Goal: Task Accomplishment & Management: Use online tool/utility

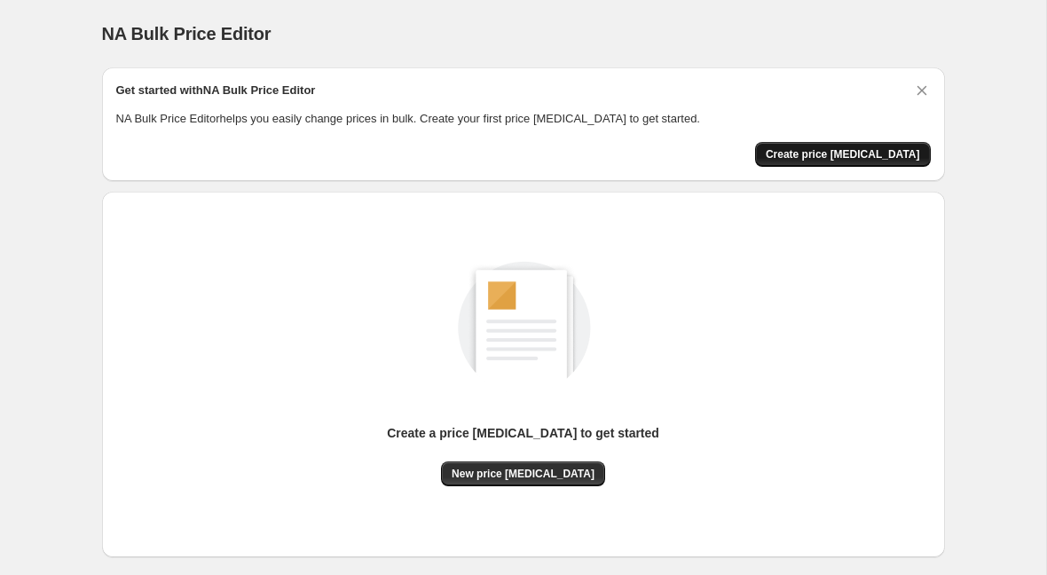
click at [842, 154] on span "Create price [MEDICAL_DATA]" at bounding box center [842, 154] width 154 height 14
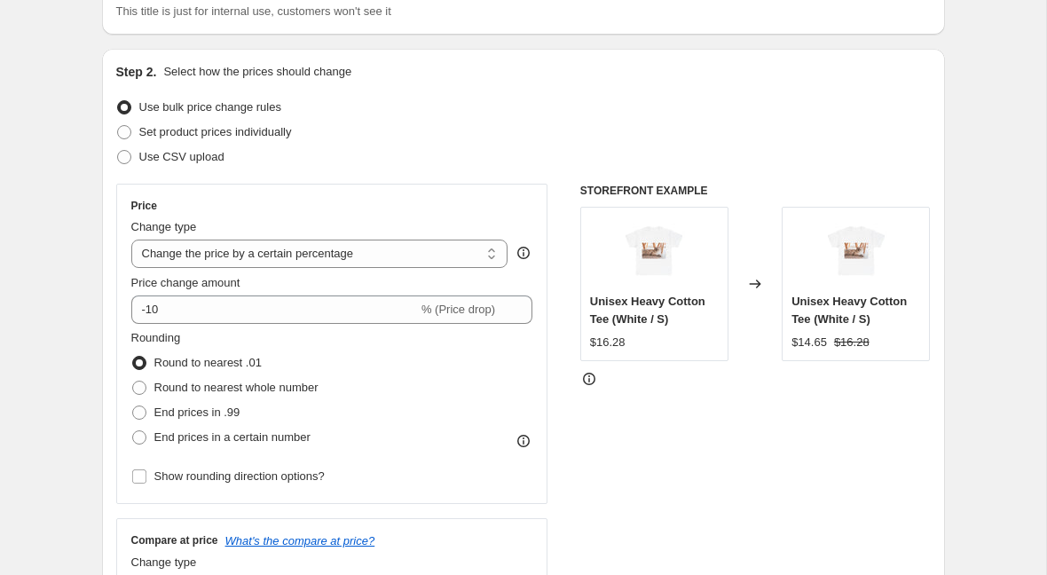
scroll to position [149, 0]
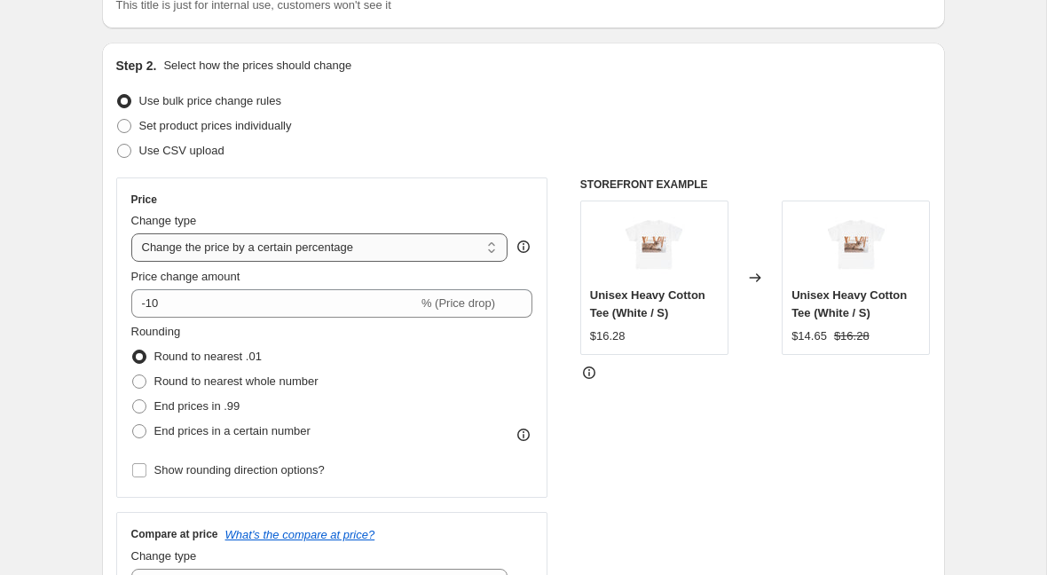
click at [302, 245] on select "Change the price to a certain amount Change the price by a certain amount Chang…" at bounding box center [319, 247] width 377 height 28
select select "to"
click at [131, 233] on select "Change the price to a certain amount Change the price by a certain amount Chang…" at bounding box center [319, 247] width 377 height 28
type input "80.00"
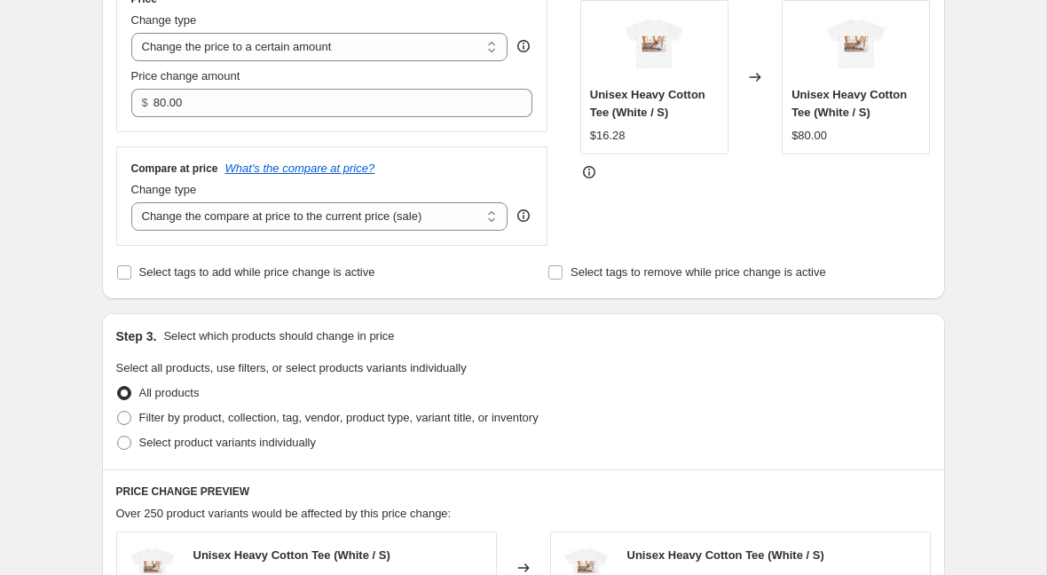
scroll to position [354, 0]
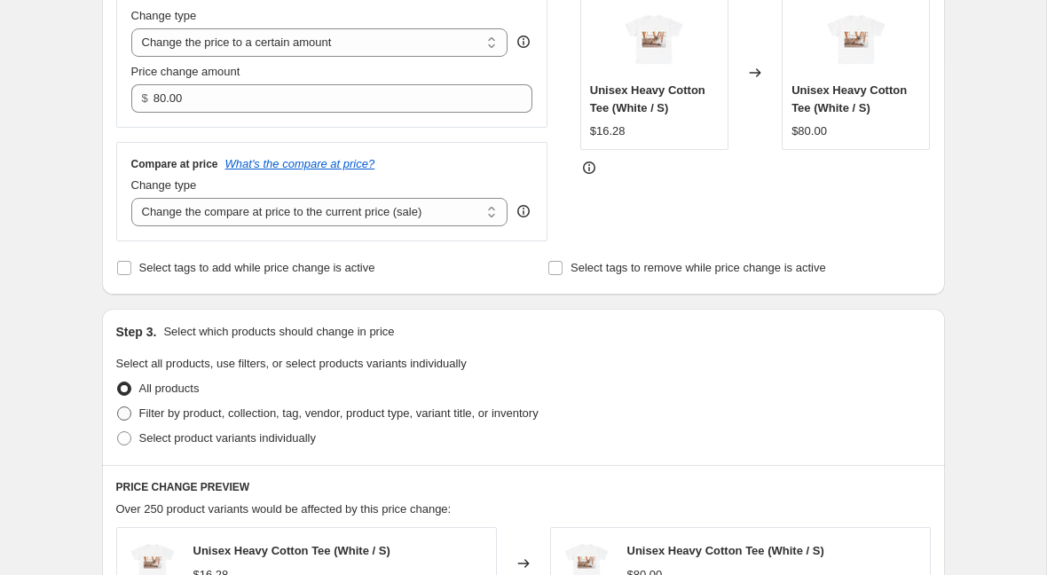
click at [183, 412] on span "Filter by product, collection, tag, vendor, product type, variant title, or inv…" at bounding box center [338, 412] width 399 height 13
click at [118, 407] on input "Filter by product, collection, tag, vendor, product type, variant title, or inv…" at bounding box center [117, 406] width 1 height 1
radio input "true"
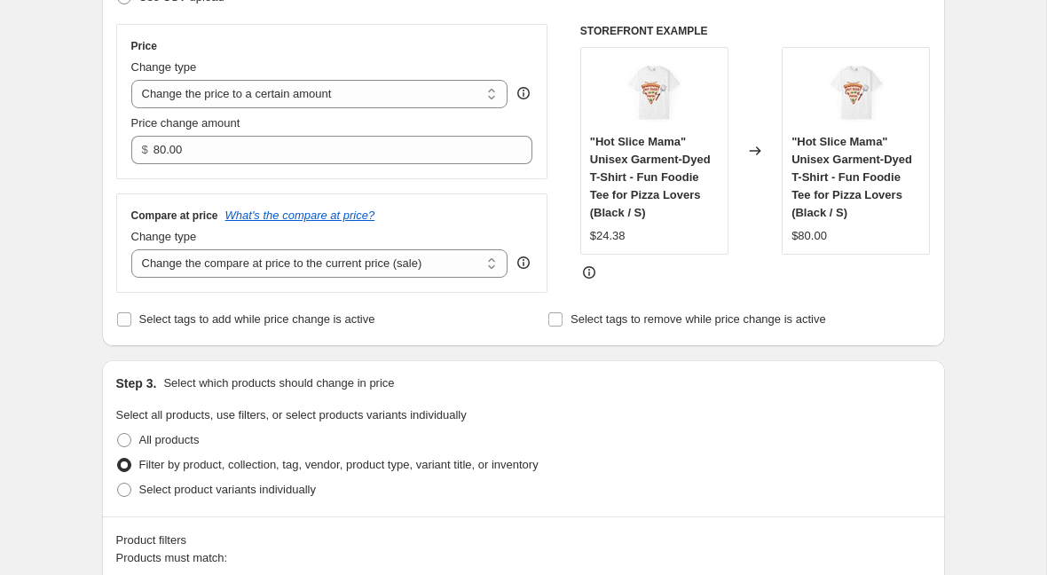
scroll to position [301, 0]
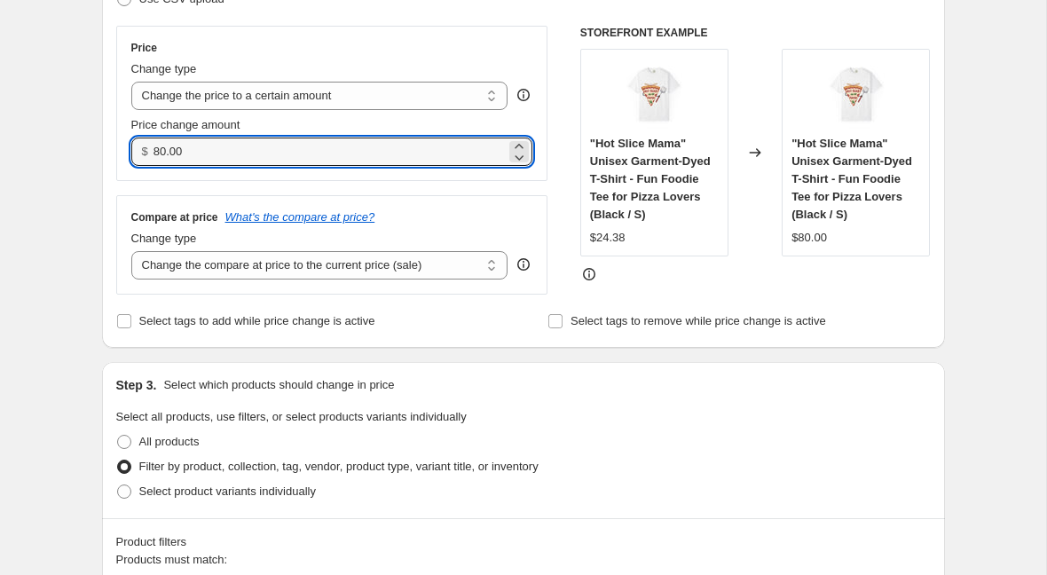
drag, startPoint x: 210, startPoint y: 159, endPoint x: 132, endPoint y: 158, distance: 78.1
click at [137, 159] on div "$ 80.00" at bounding box center [332, 151] width 402 height 28
type input "32.00"
click at [200, 191] on div "Price Change type Change the price to a certain amount Change the price by a ce…" at bounding box center [332, 160] width 432 height 269
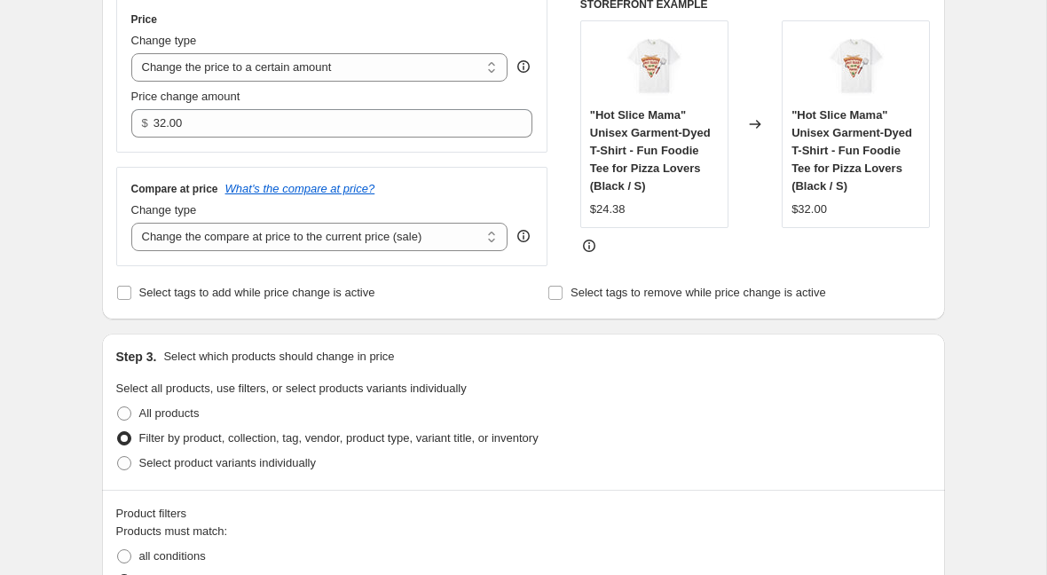
scroll to position [330, 0]
click at [437, 246] on select "Change the compare at price to the current price (sale) Change the compare at p…" at bounding box center [319, 236] width 377 height 28
select select "remove"
click at [131, 222] on select "Change the compare at price to the current price (sale) Change the compare at p…" at bounding box center [319, 236] width 377 height 28
click at [477, 318] on div "Step 1. Optionally give your price change job a title (eg "March 30% off sale o…" at bounding box center [516, 565] width 857 height 1685
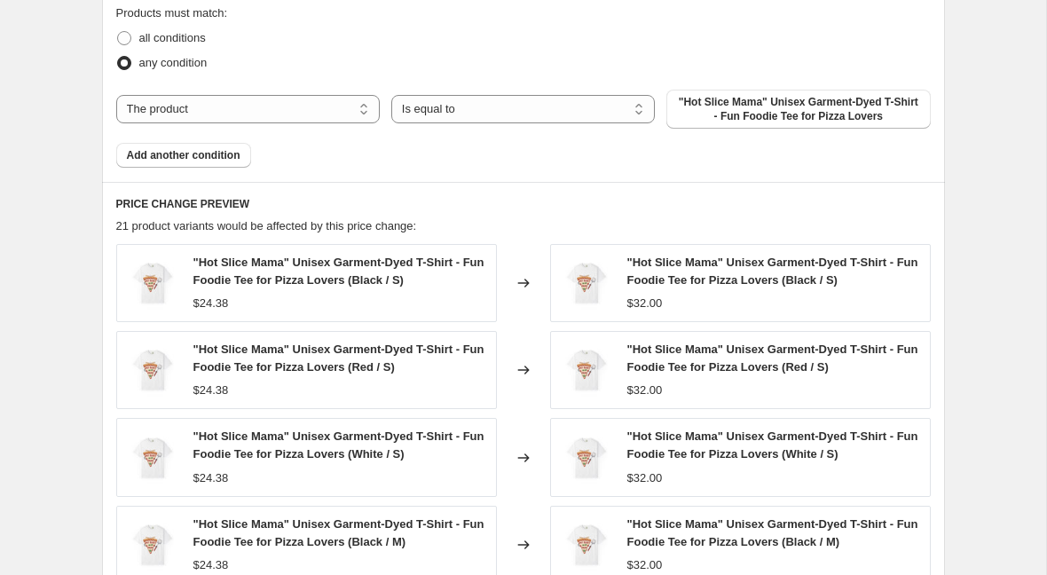
scroll to position [840, 0]
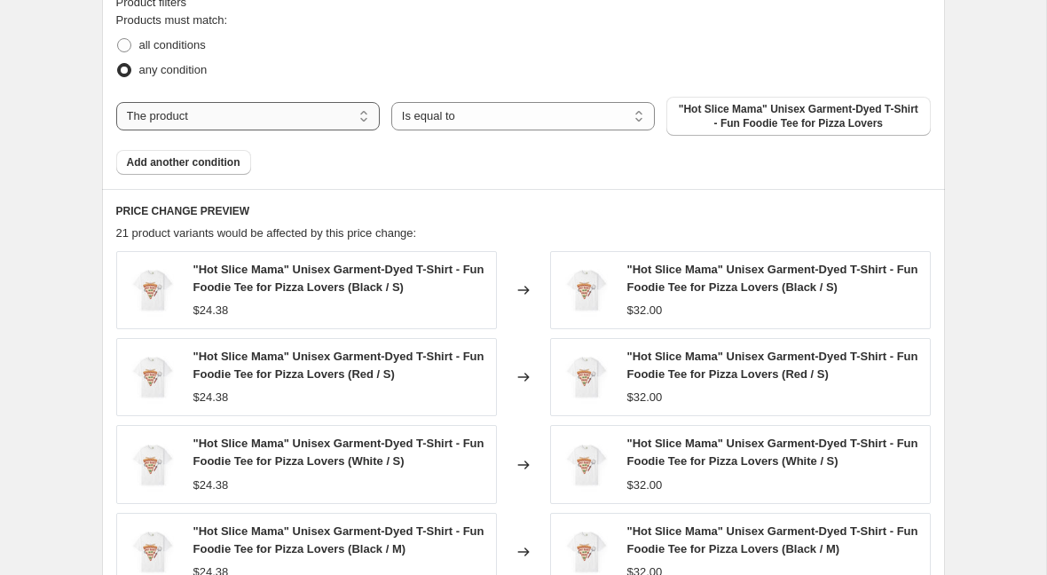
click at [330, 117] on select "The product The product's collection The product's tag The product's vendor The…" at bounding box center [247, 116] width 263 height 28
select select "collection"
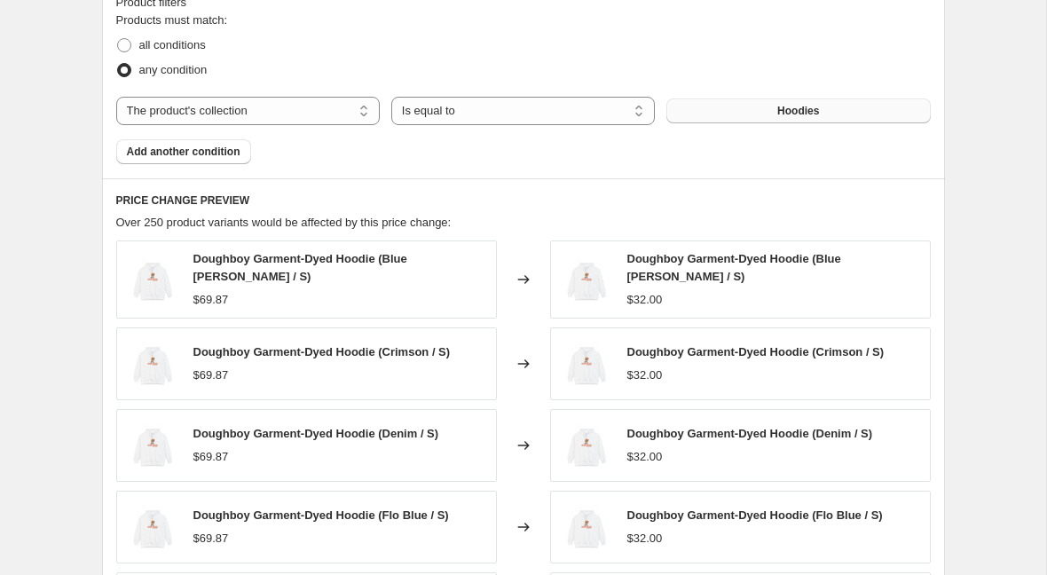
click at [733, 113] on button "Hoodies" at bounding box center [797, 110] width 263 height 25
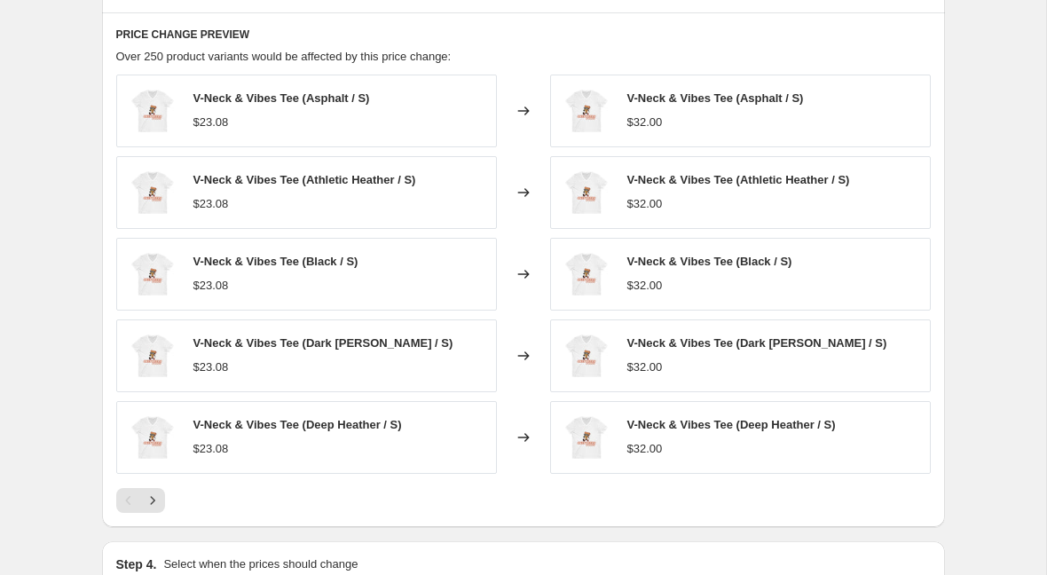
scroll to position [1233, 0]
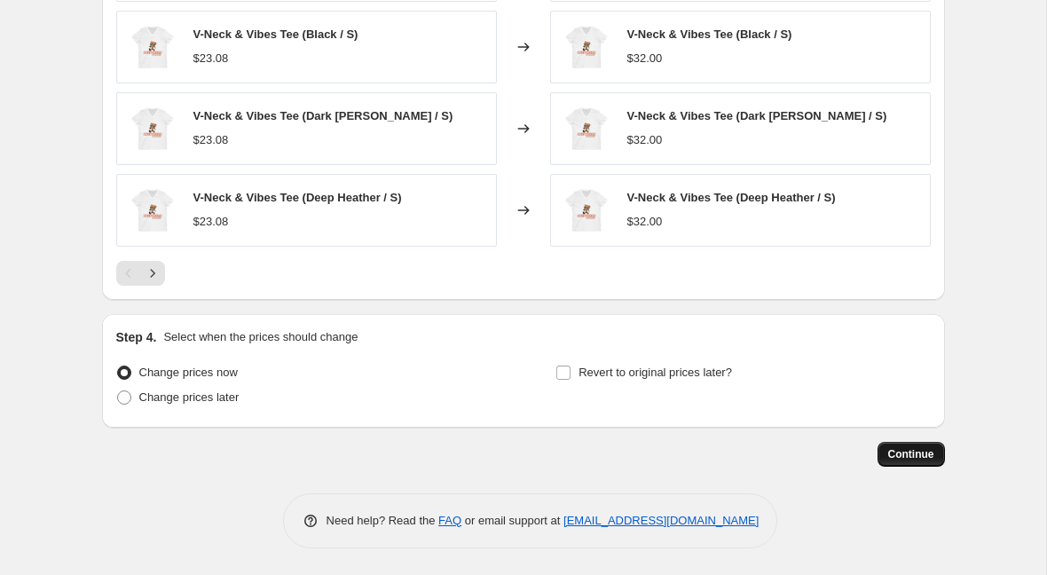
click at [892, 454] on span "Continue" at bounding box center [911, 454] width 46 height 14
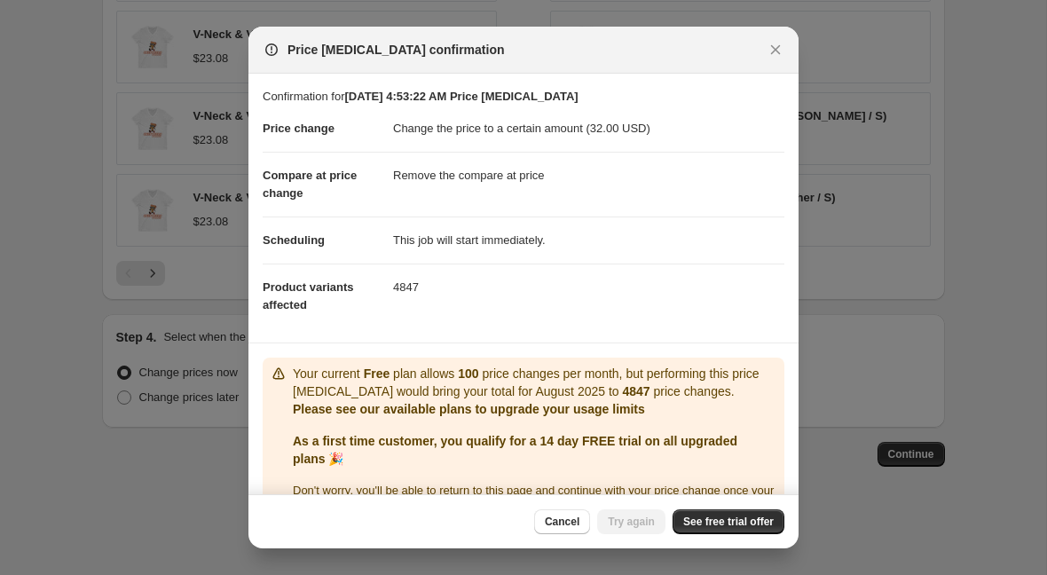
scroll to position [44, 0]
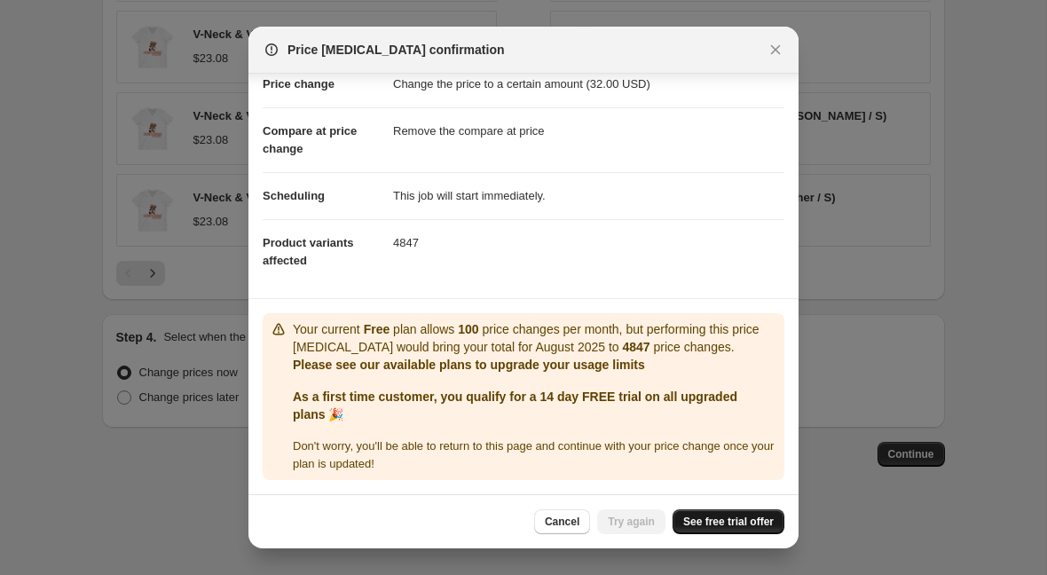
click at [697, 517] on span "See free trial offer" at bounding box center [728, 521] width 90 height 14
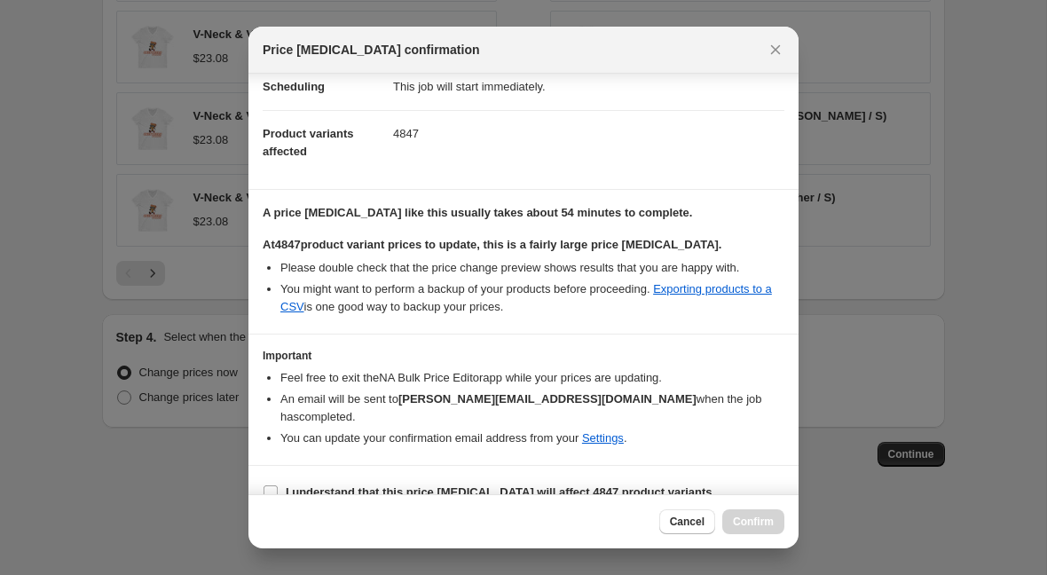
scroll to position [161, 0]
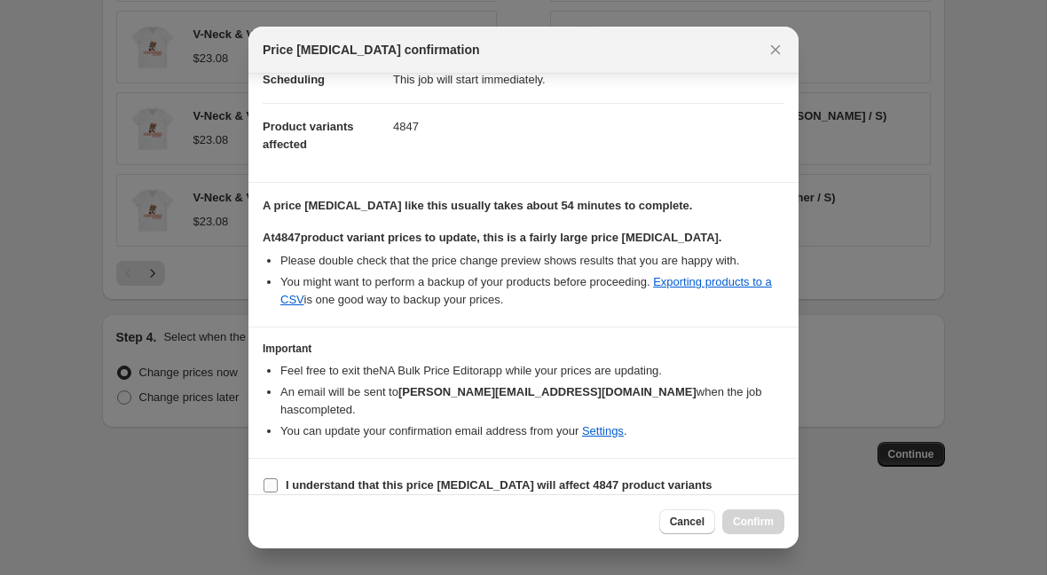
click at [279, 473] on label "I understand that this price change job will affect 4847 product variants" at bounding box center [488, 485] width 450 height 25
click at [278, 478] on input "I understand that this price change job will affect 4847 product variants" at bounding box center [270, 485] width 14 height 14
checkbox input "true"
click at [749, 530] on button "Confirm" at bounding box center [753, 521] width 62 height 25
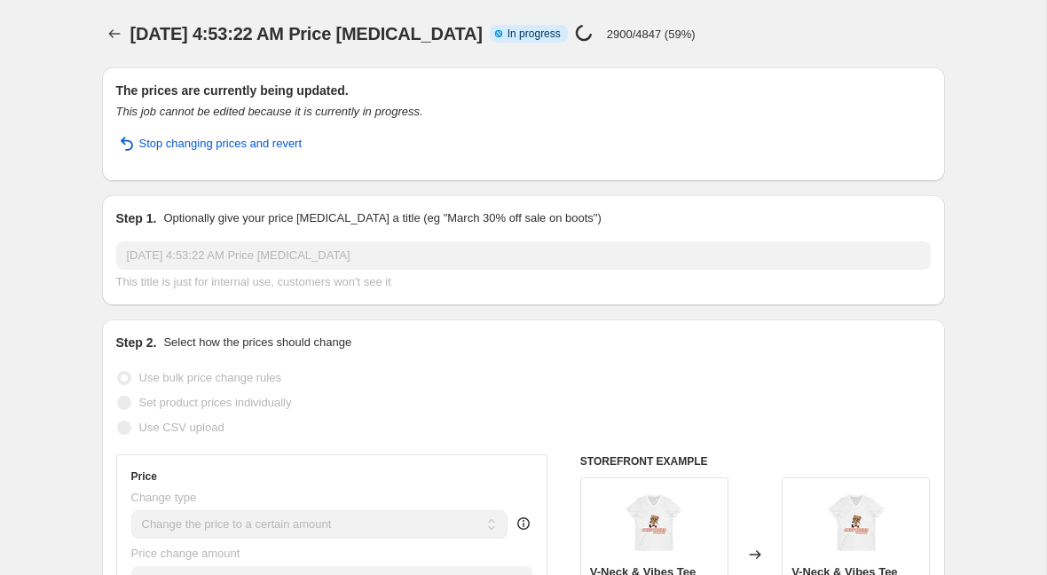
click at [520, 31] on span "In progress" at bounding box center [533, 34] width 53 height 14
click at [490, 32] on icon at bounding box center [499, 34] width 18 height 18
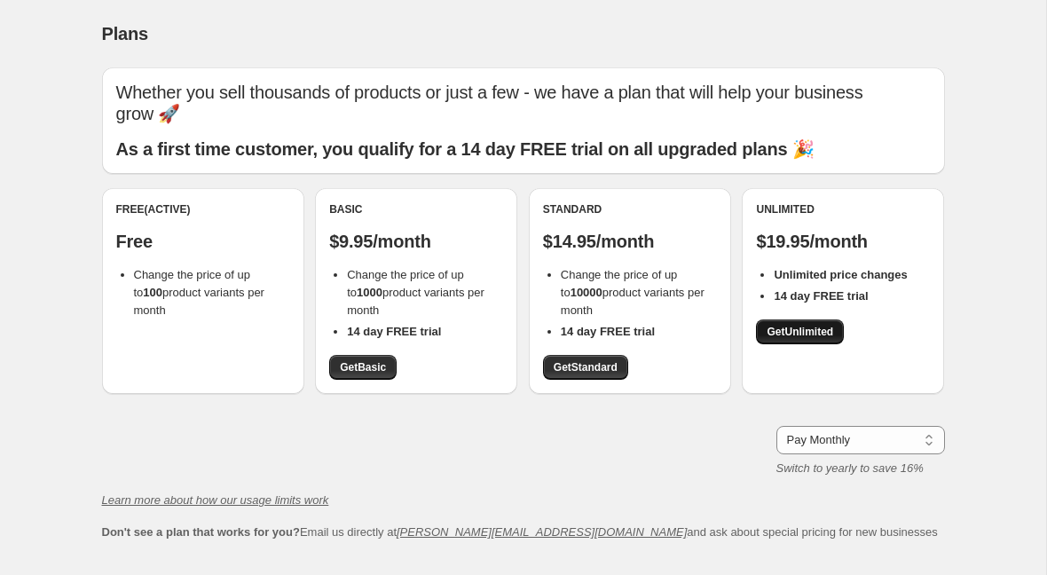
click at [820, 325] on span "Get Unlimited" at bounding box center [799, 332] width 67 height 14
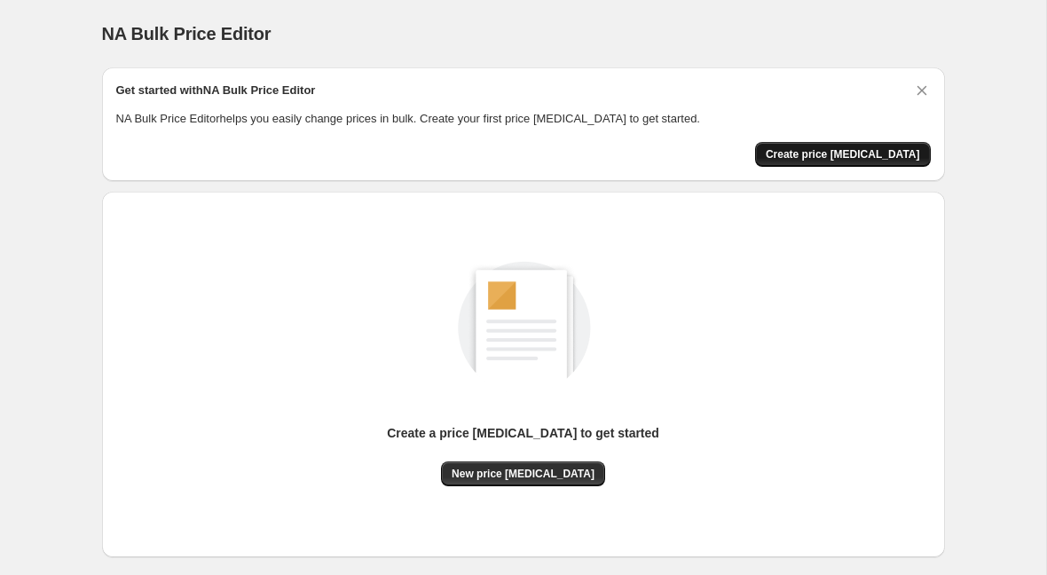
click at [821, 149] on span "Create price change job" at bounding box center [842, 154] width 154 height 14
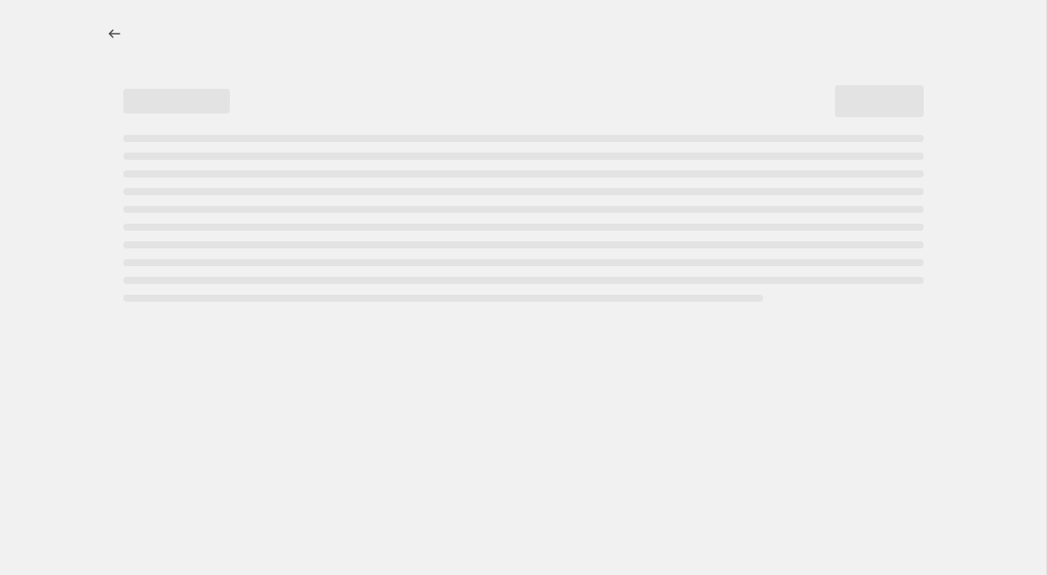
select select "percentage"
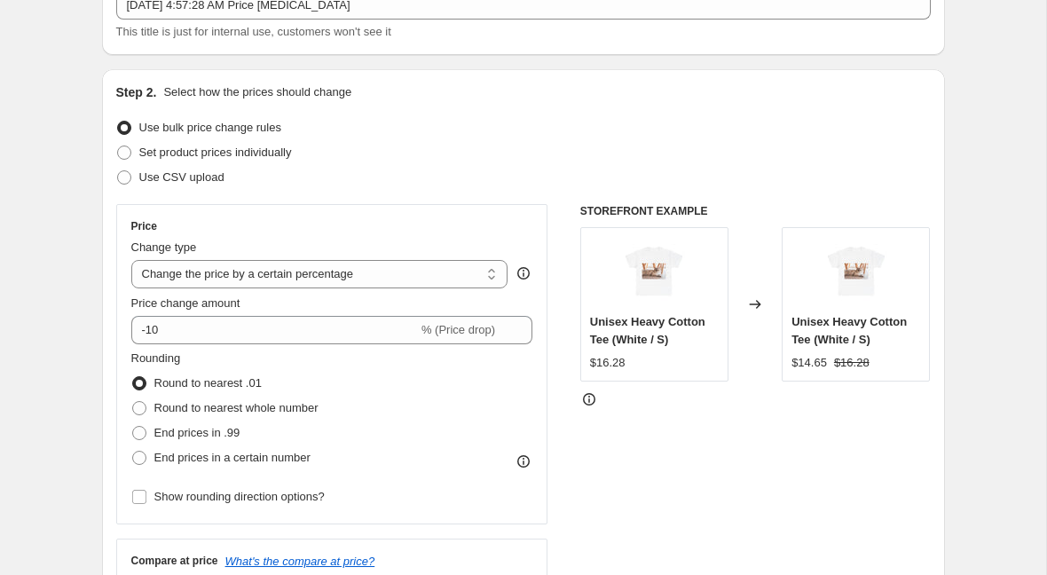
scroll to position [125, 0]
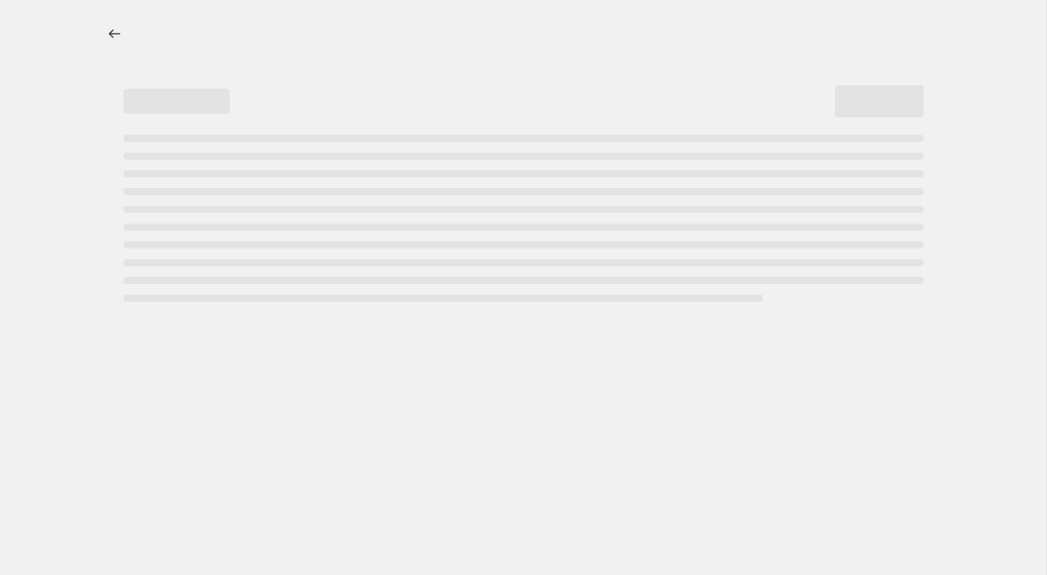
select select "remove"
select select "collection"
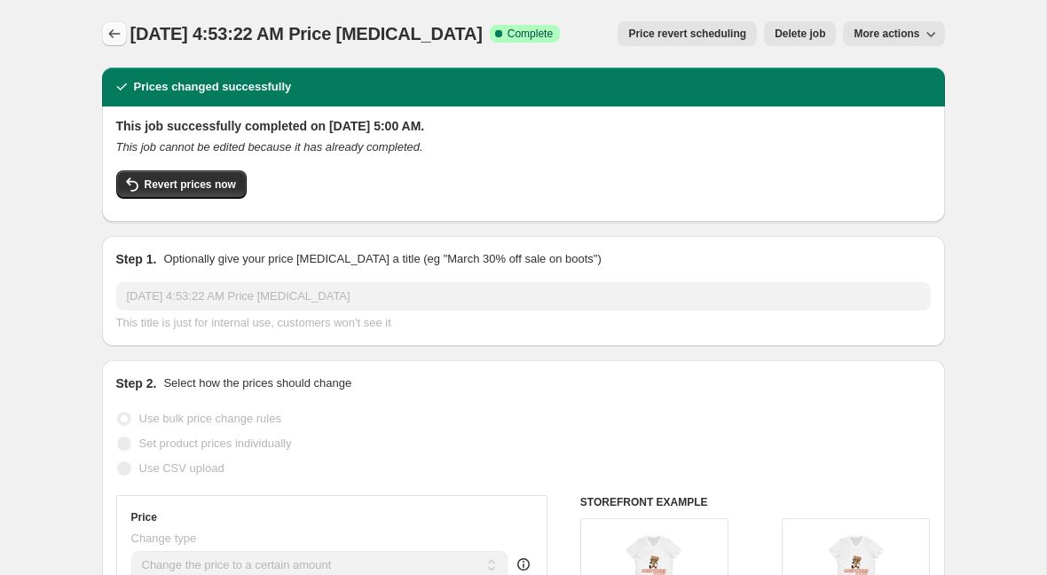
click at [117, 35] on icon "Price change jobs" at bounding box center [115, 34] width 18 height 18
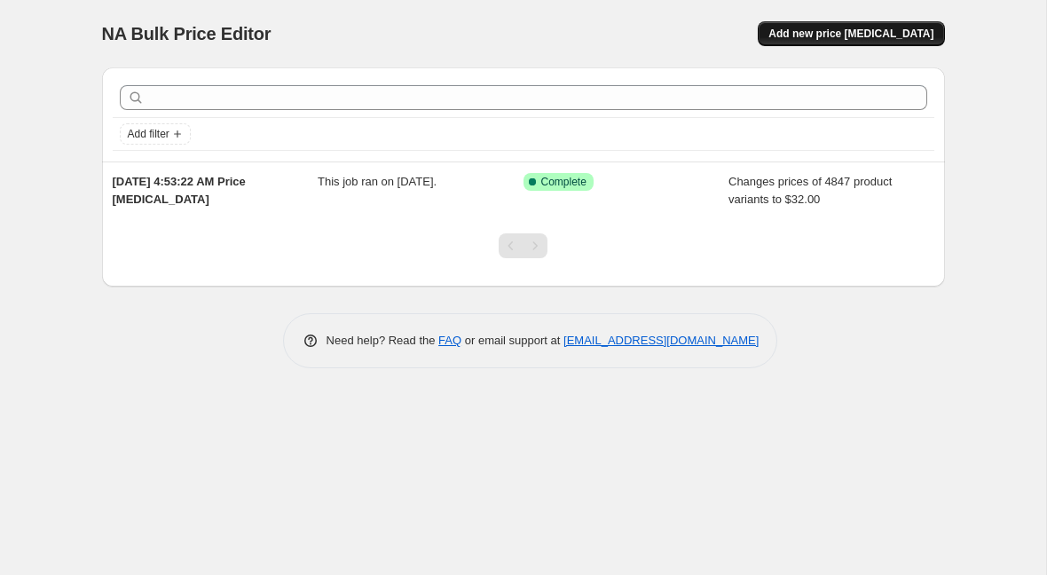
click at [863, 36] on span "Add new price [MEDICAL_DATA]" at bounding box center [850, 34] width 165 height 14
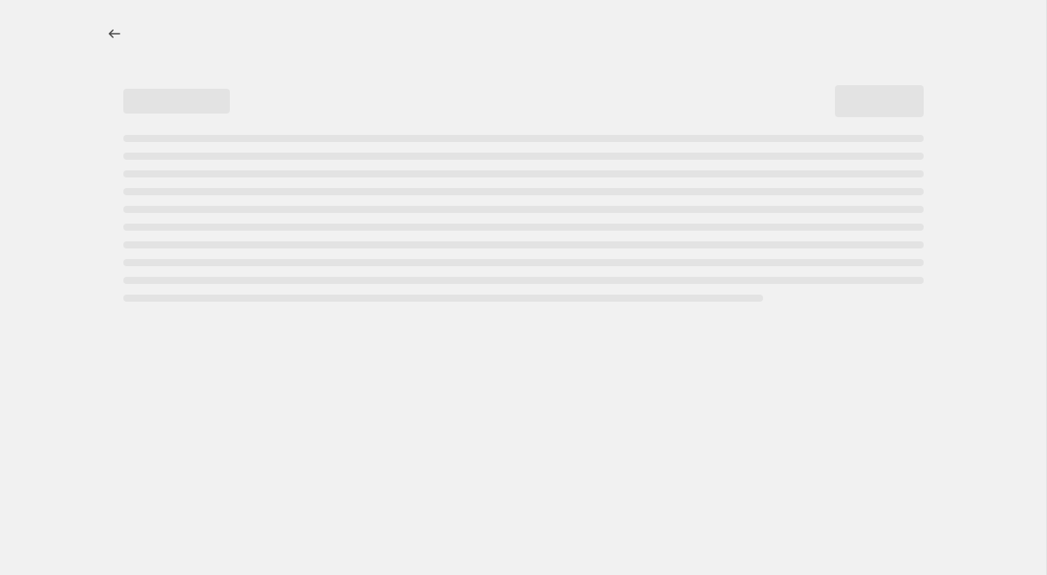
select select "percentage"
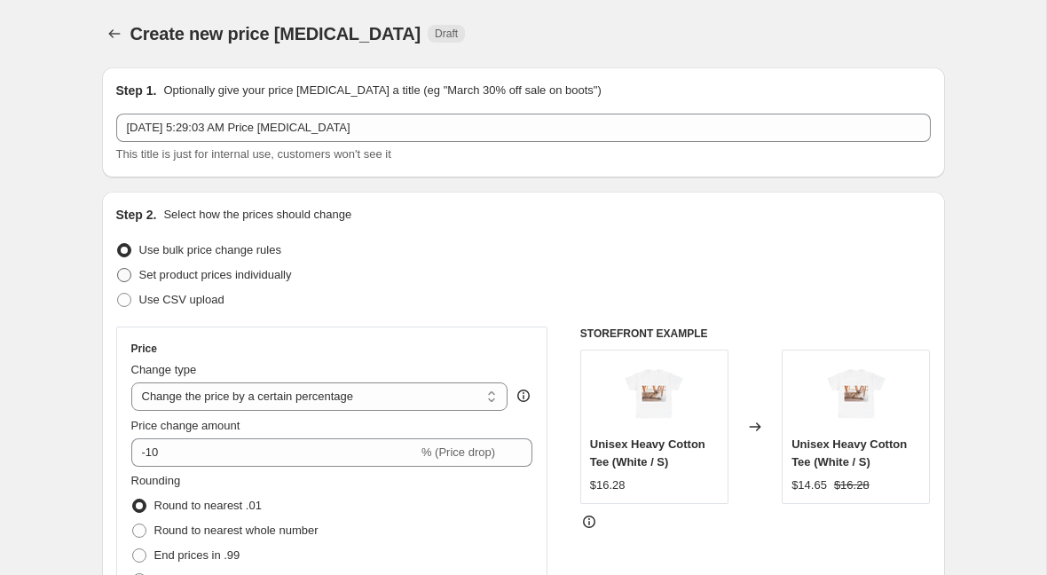
click at [219, 279] on span "Set product prices individually" at bounding box center [215, 274] width 153 height 13
click at [118, 269] on input "Set product prices individually" at bounding box center [117, 268] width 1 height 1
radio input "true"
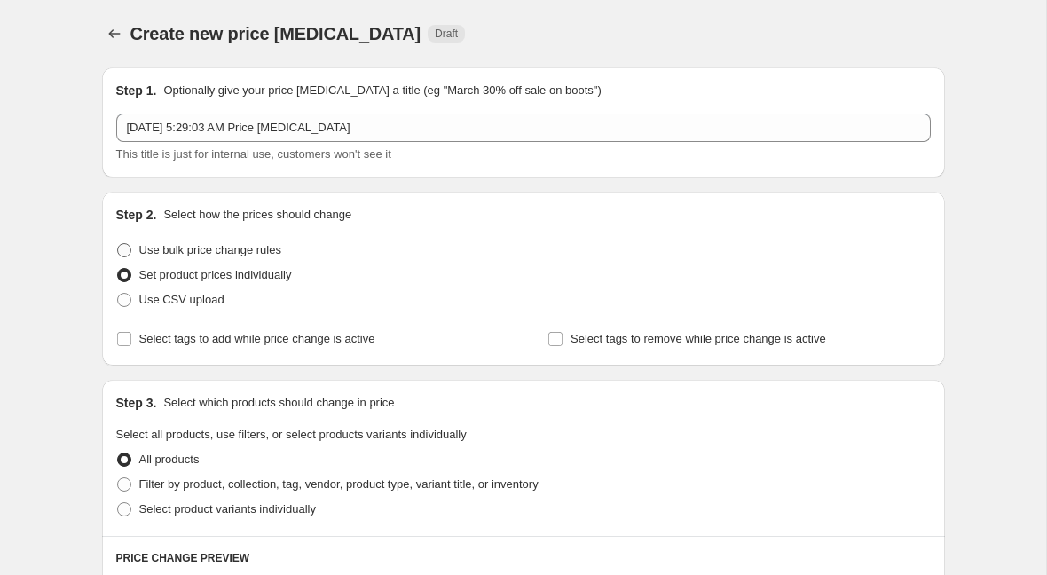
click at [186, 246] on span "Use bulk price change rules" at bounding box center [210, 249] width 142 height 13
click at [118, 244] on input "Use bulk price change rules" at bounding box center [117, 243] width 1 height 1
radio input "true"
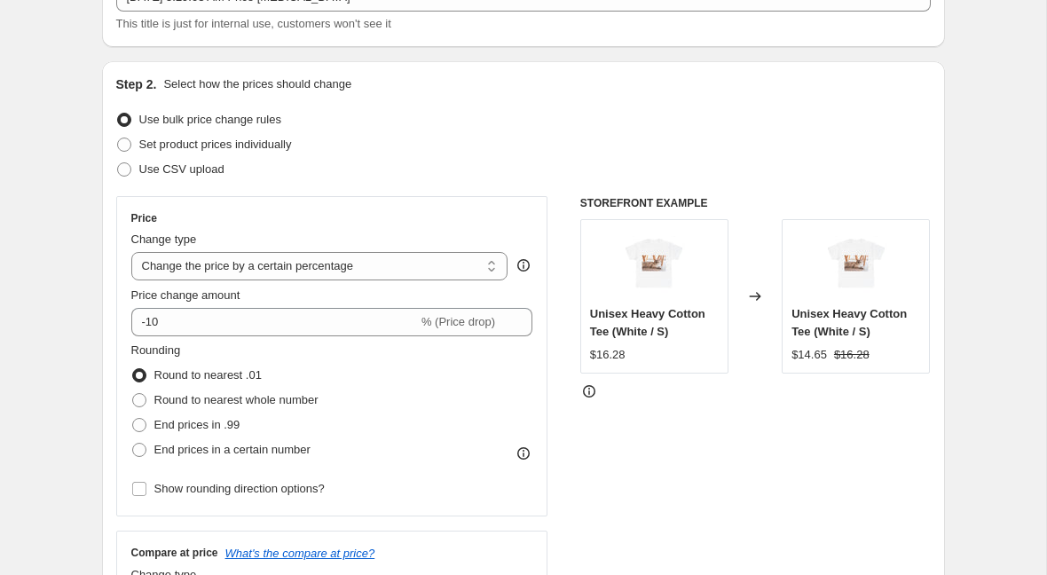
scroll to position [154, 0]
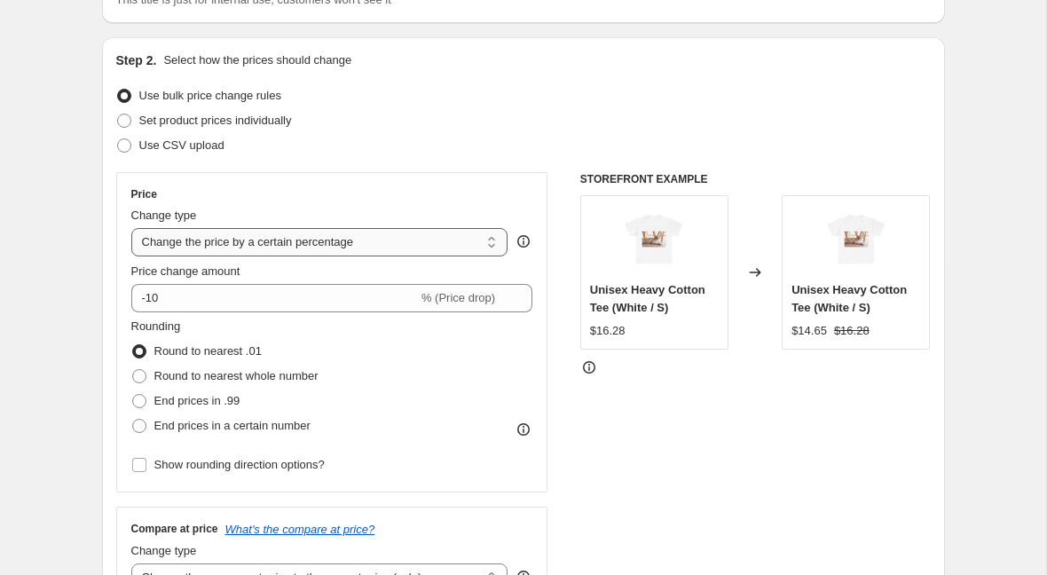
click at [381, 248] on select "Change the price to a certain amount Change the price by a certain amount Chang…" at bounding box center [319, 242] width 377 height 28
select select "to"
click at [131, 228] on select "Change the price to a certain amount Change the price by a certain amount Chang…" at bounding box center [319, 242] width 377 height 28
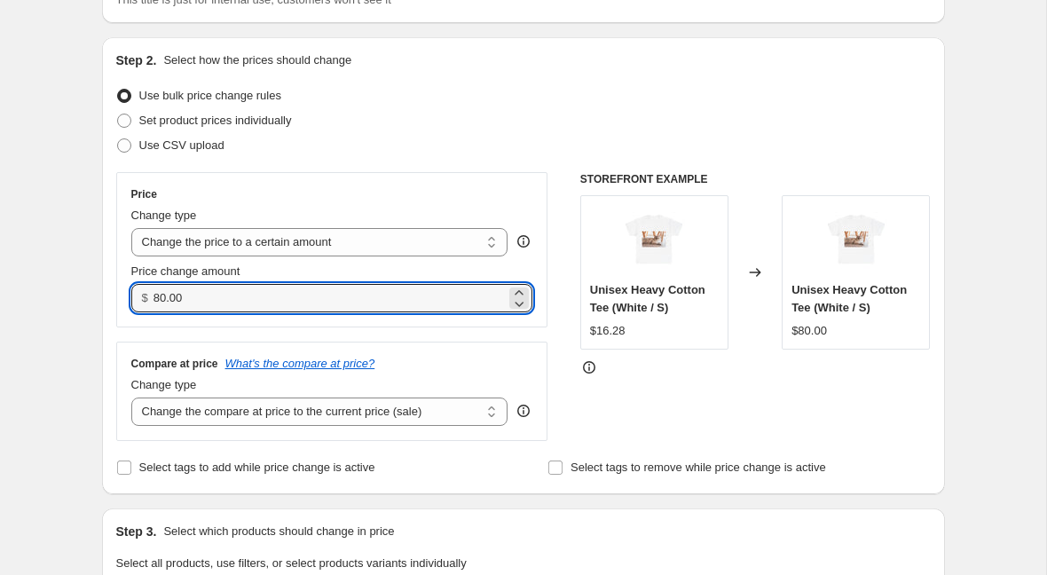
drag, startPoint x: 213, startPoint y: 294, endPoint x: 112, endPoint y: 294, distance: 101.1
click at [127, 294] on div "Price Change type Change the price to a certain amount Change the price by a ce…" at bounding box center [332, 249] width 432 height 155
type input "55.00"
click at [432, 156] on div "Use CSV upload" at bounding box center [523, 145] width 814 height 25
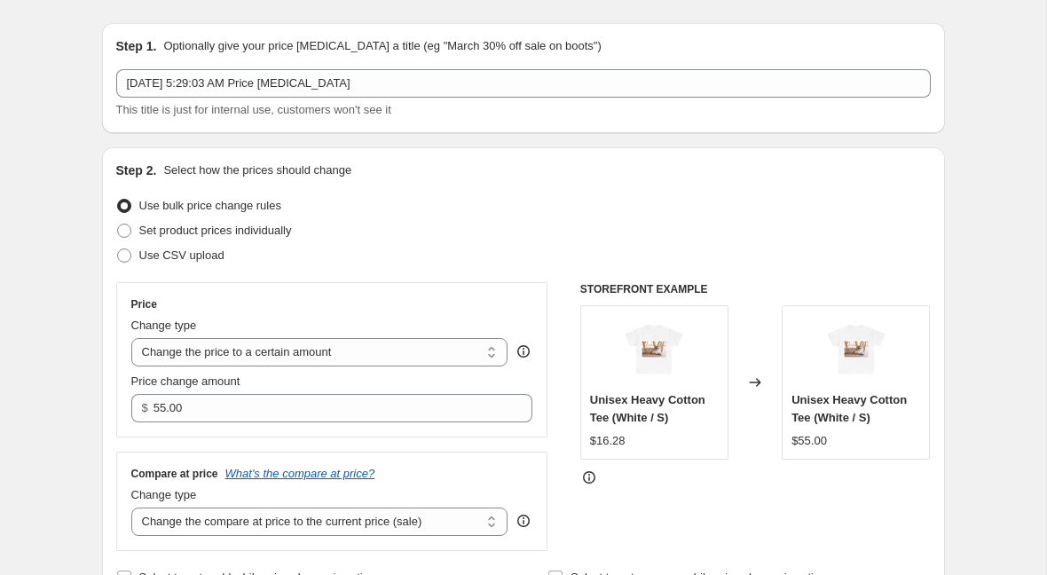
scroll to position [87, 0]
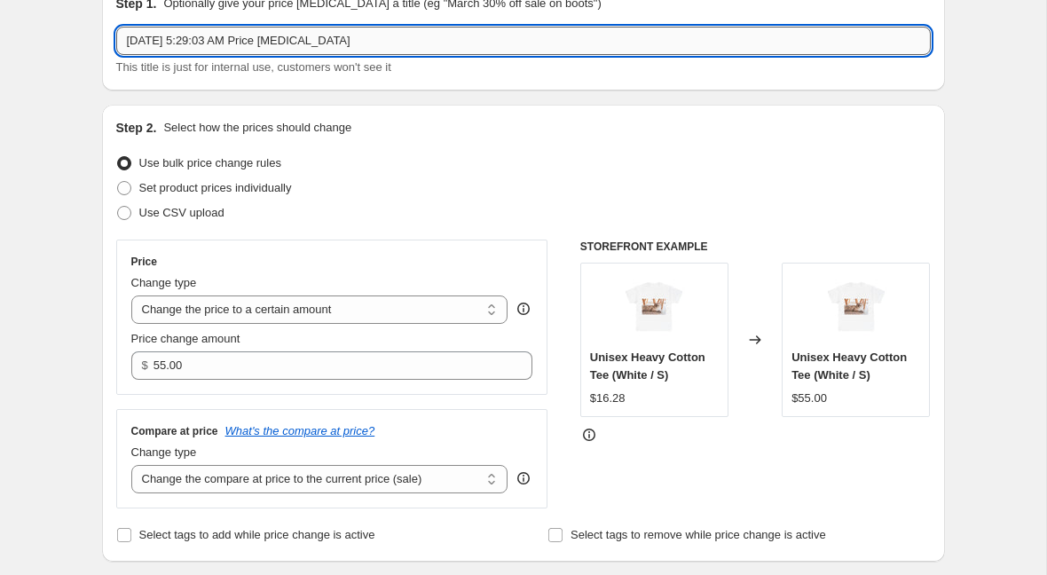
click at [351, 35] on input "[DATE] 5:29:03 AM Price [MEDICAL_DATA]" at bounding box center [523, 41] width 814 height 28
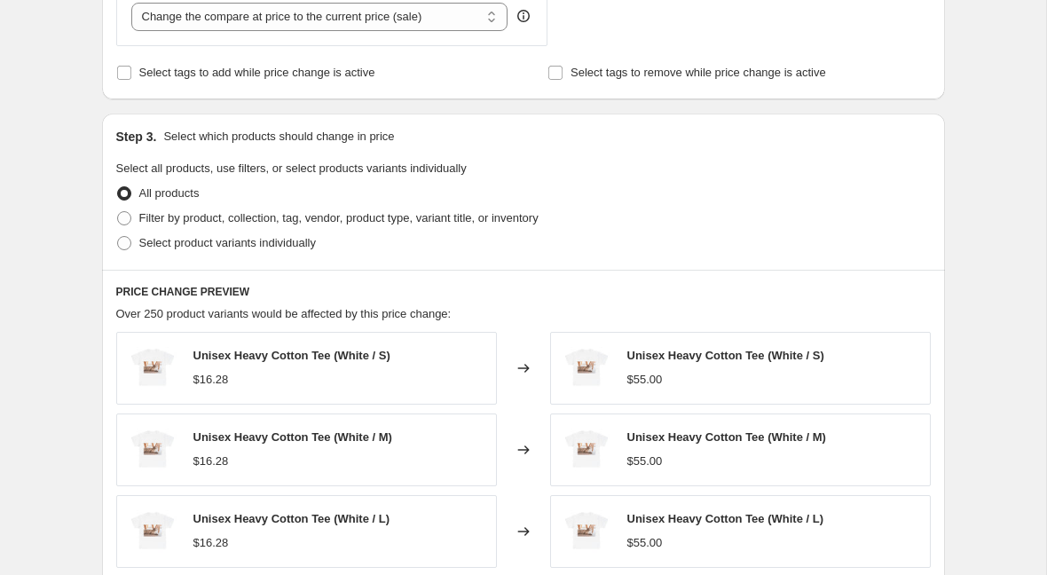
scroll to position [553, 0]
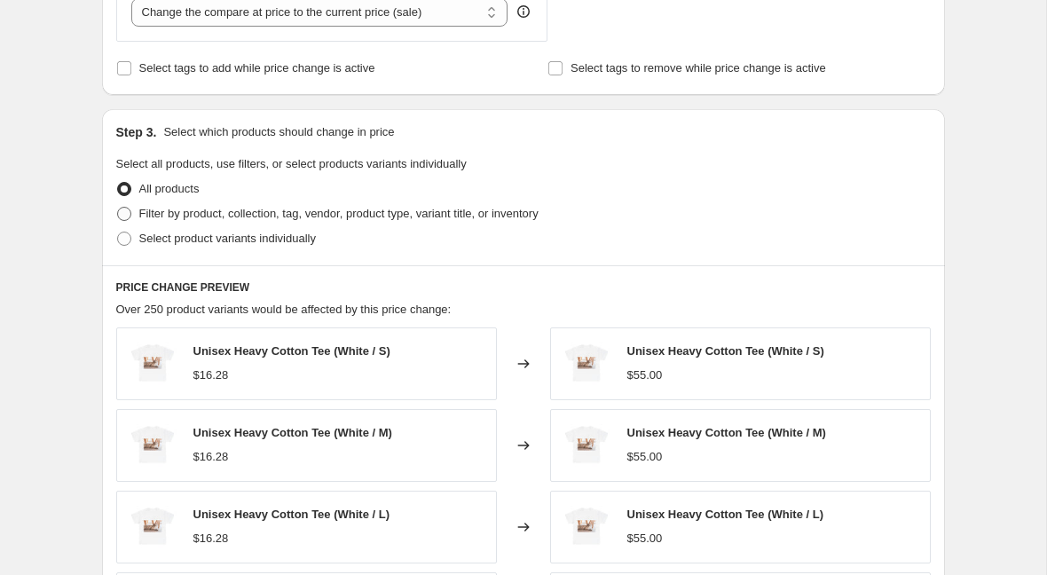
click at [279, 212] on span "Filter by product, collection, tag, vendor, product type, variant title, or inv…" at bounding box center [338, 213] width 399 height 13
click at [118, 208] on input "Filter by product, collection, tag, vendor, product type, variant title, or inv…" at bounding box center [117, 207] width 1 height 1
radio input "true"
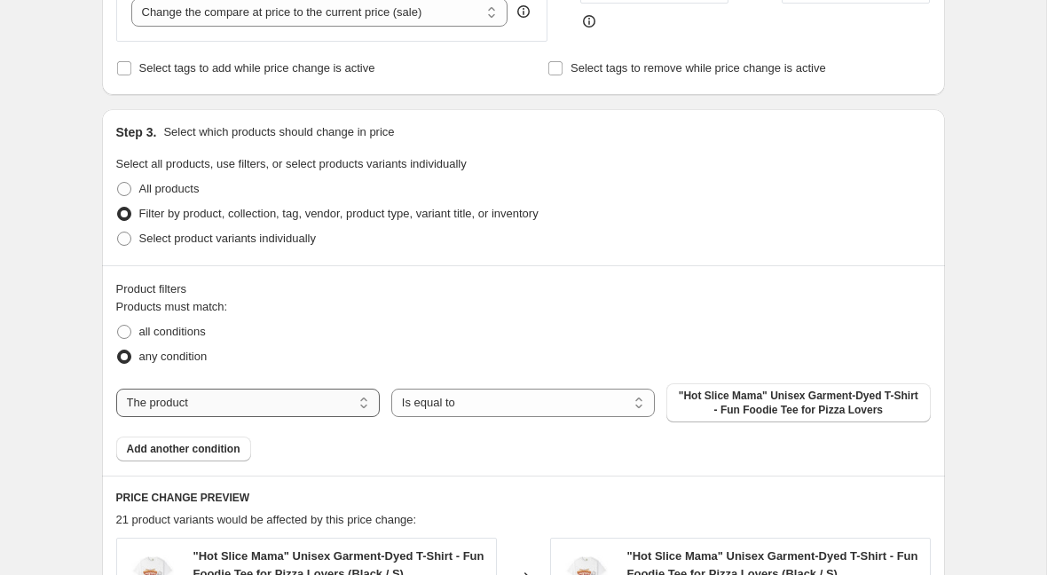
click at [300, 401] on select "The product The product's collection The product's tag The product's vendor The…" at bounding box center [247, 402] width 263 height 28
select select "collection"
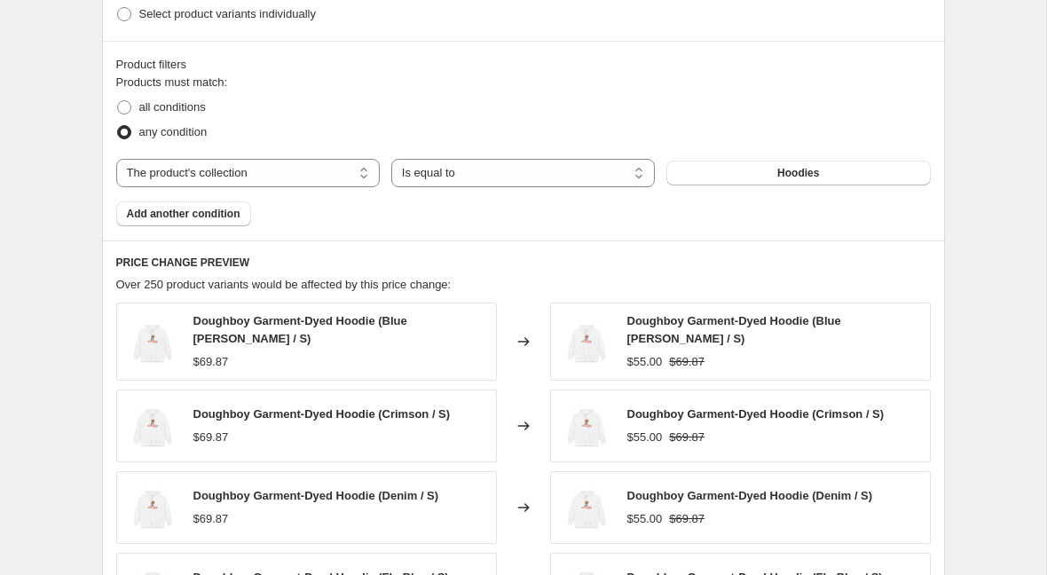
scroll to position [767, 0]
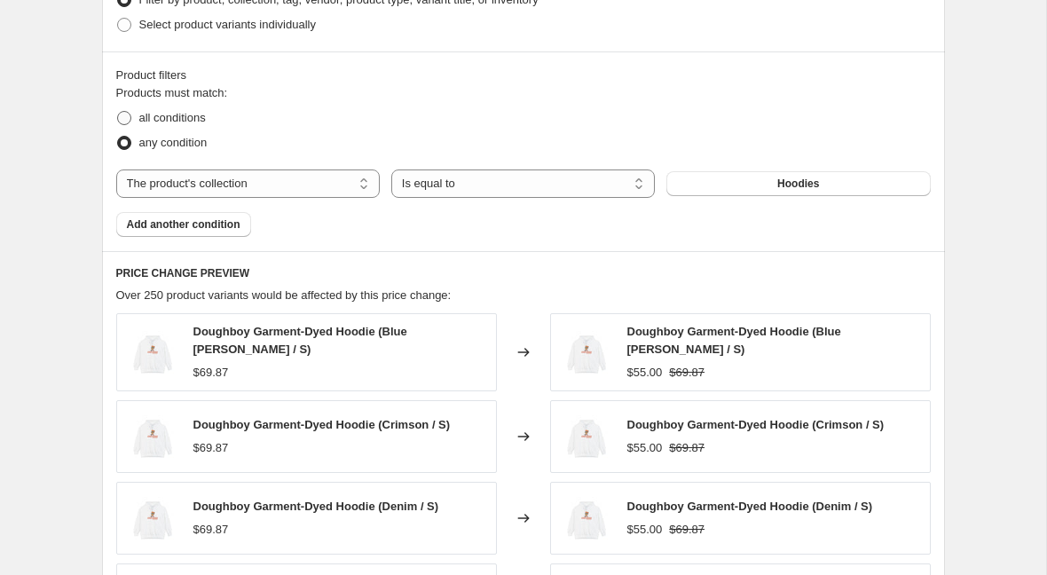
click at [125, 117] on span at bounding box center [124, 118] width 14 height 14
click at [118, 112] on input "all conditions" at bounding box center [117, 111] width 1 height 1
radio input "true"
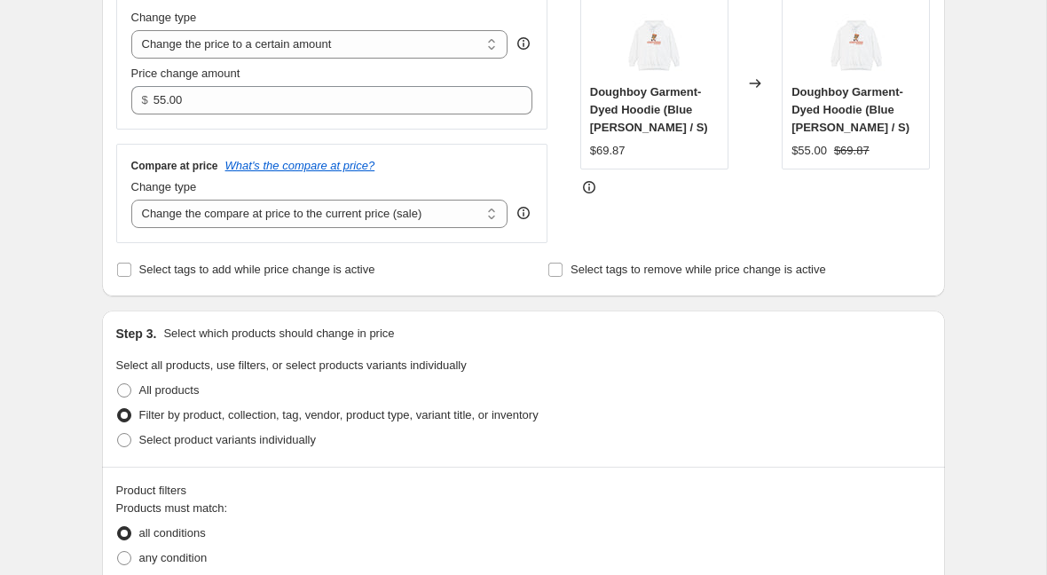
scroll to position [350, 0]
click at [414, 227] on select "Change the compare at price to the current price (sale) Change the compare at p…" at bounding box center [319, 215] width 377 height 28
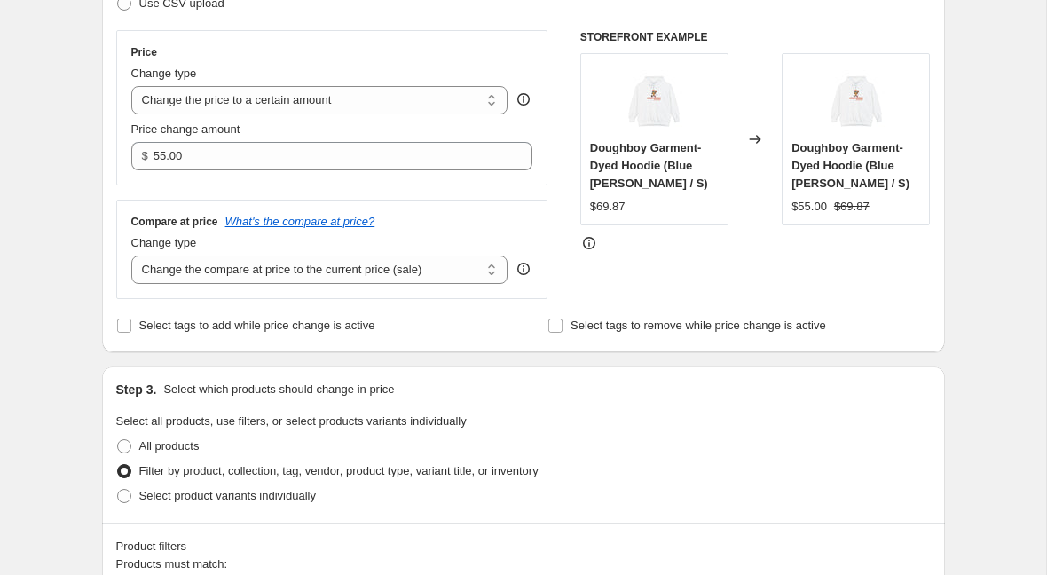
scroll to position [295, 0]
click at [365, 266] on select "Change the compare at price to the current price (sale) Change the compare at p…" at bounding box center [319, 270] width 377 height 28
click at [131, 256] on select "Change the compare at price to the current price (sale) Change the compare at p…" at bounding box center [319, 270] width 377 height 28
click at [587, 250] on icon at bounding box center [589, 244] width 18 height 18
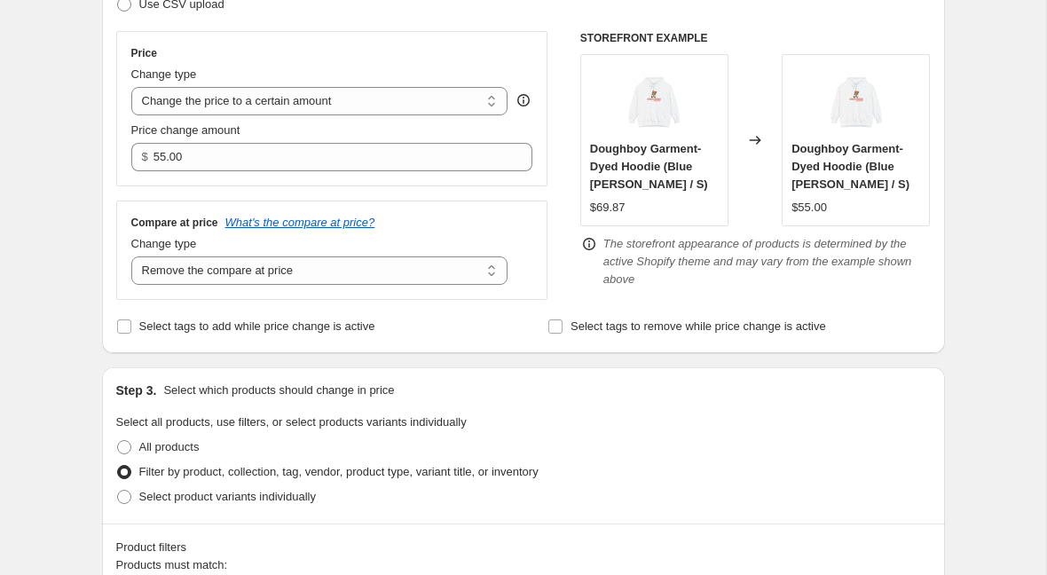
click at [587, 250] on icon at bounding box center [589, 244] width 18 height 18
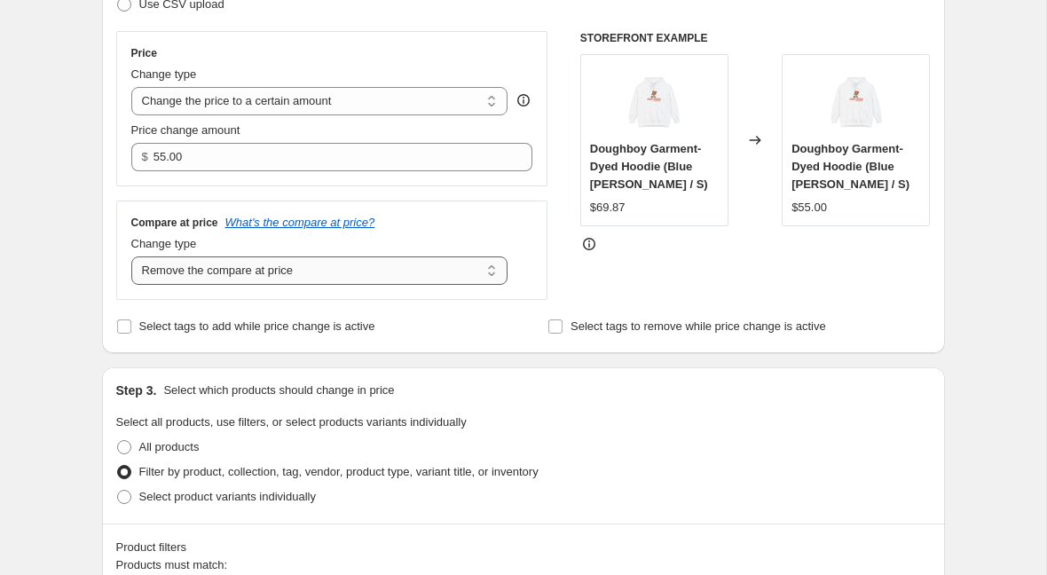
click at [431, 277] on select "Change the compare at price to the current price (sale) Change the compare at p…" at bounding box center [319, 270] width 377 height 28
click at [131, 256] on select "Change the compare at price to the current price (sale) Change the compare at p…" at bounding box center [319, 270] width 377 height 28
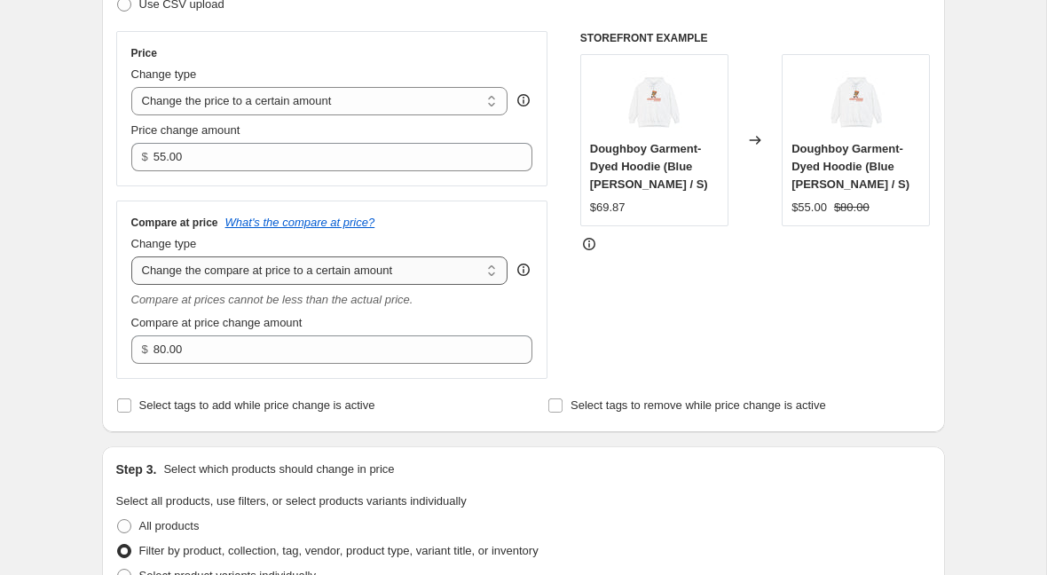
click at [467, 275] on select "Change the compare at price to the current price (sale) Change the compare at p…" at bounding box center [319, 270] width 377 height 28
select select "remove"
click at [131, 256] on select "Change the compare at price to the current price (sale) Change the compare at p…" at bounding box center [319, 270] width 377 height 28
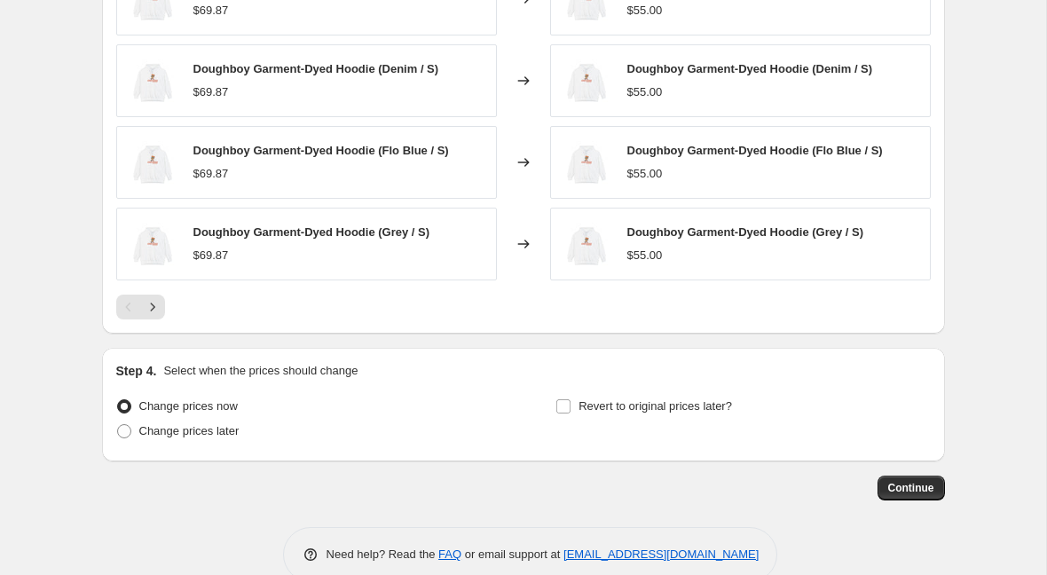
scroll to position [1233, 0]
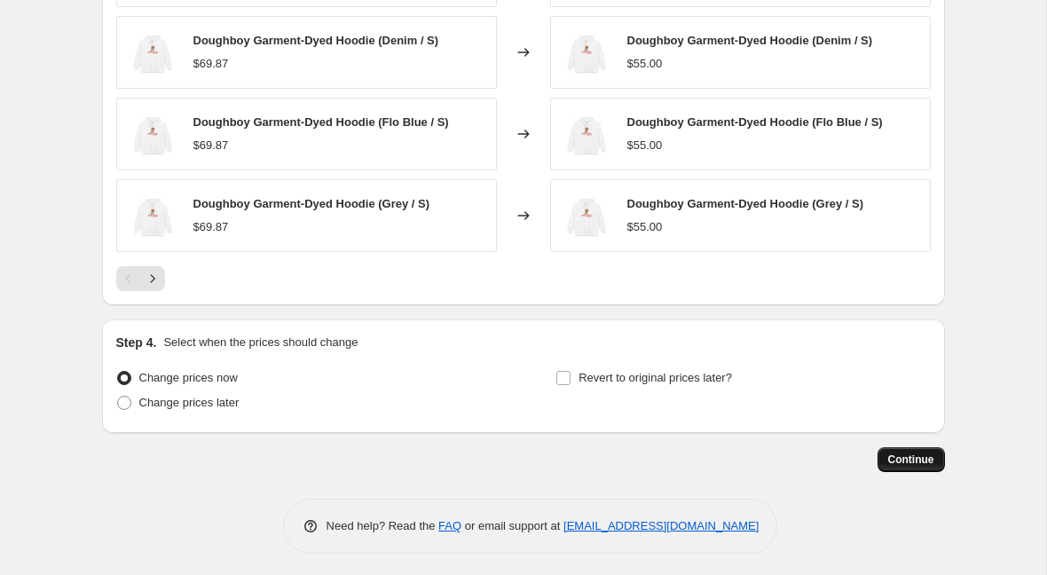
click at [902, 453] on span "Continue" at bounding box center [911, 459] width 46 height 14
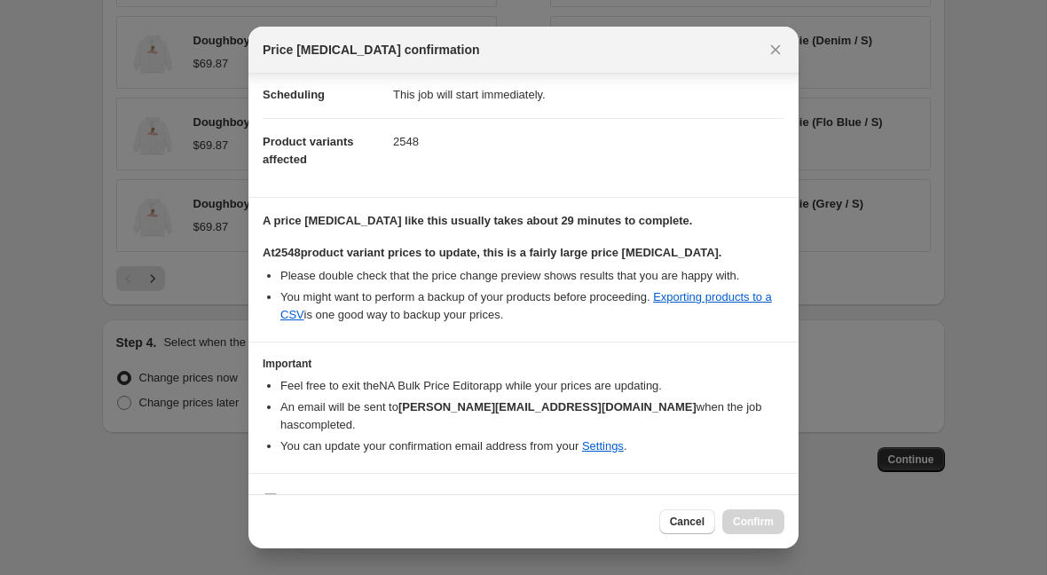
scroll to position [161, 0]
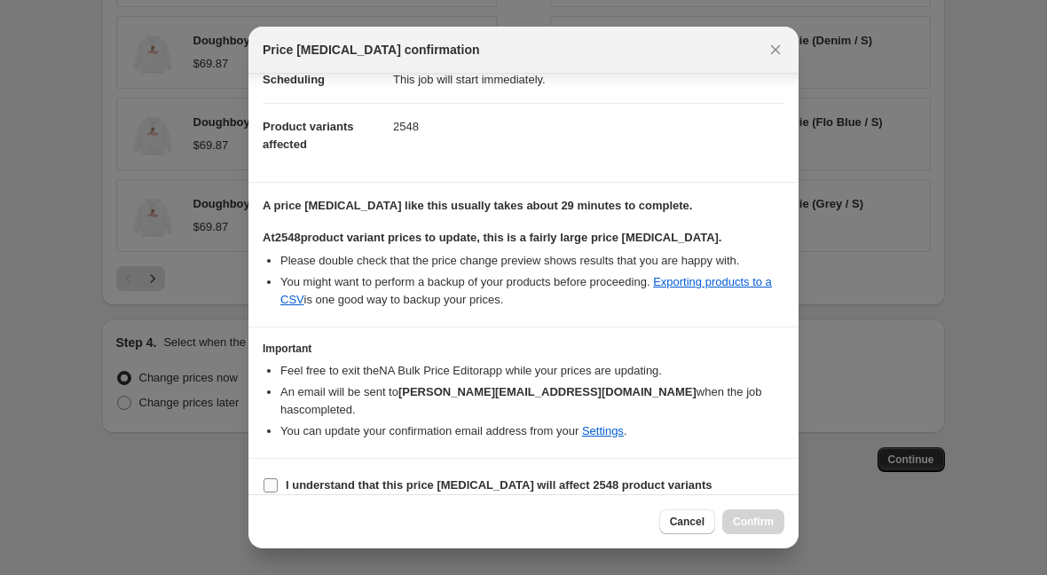
click at [388, 478] on b "I understand that this price change job will affect 2548 product variants" at bounding box center [499, 484] width 427 height 13
click at [278, 478] on input "I understand that this price change job will affect 2548 product variants" at bounding box center [270, 485] width 14 height 14
checkbox input "true"
click at [743, 528] on span "Confirm" at bounding box center [753, 521] width 41 height 14
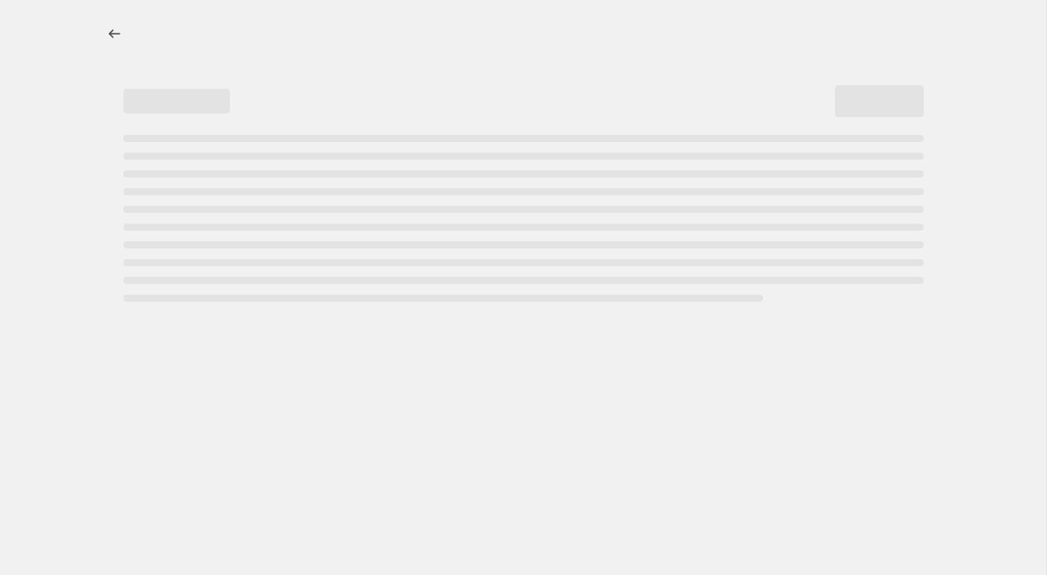
select select "remove"
select select "collection"
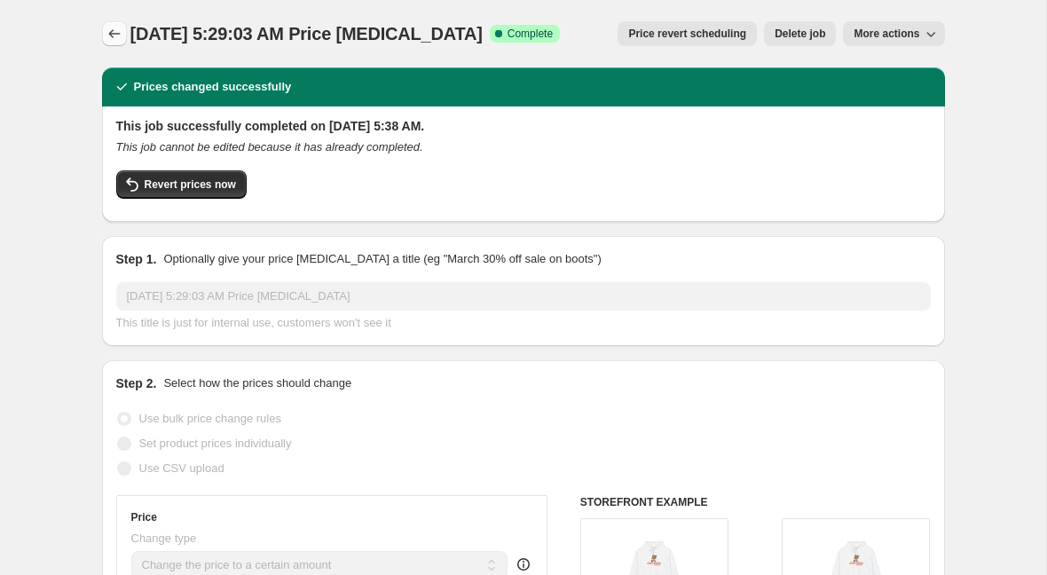
click at [113, 31] on icon "Price change jobs" at bounding box center [115, 34] width 18 height 18
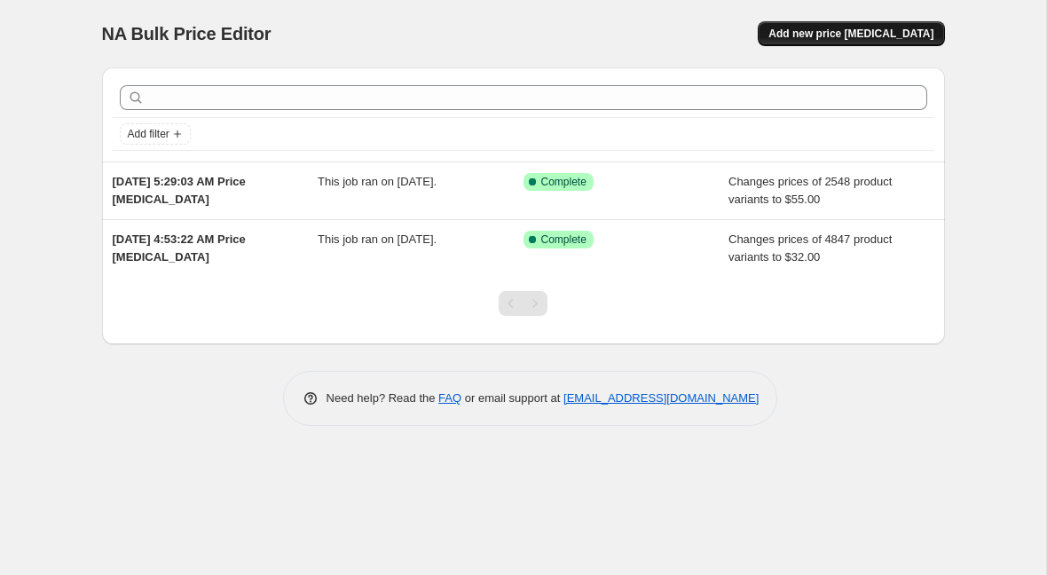
click at [831, 37] on span "Add new price [MEDICAL_DATA]" at bounding box center [850, 34] width 165 height 14
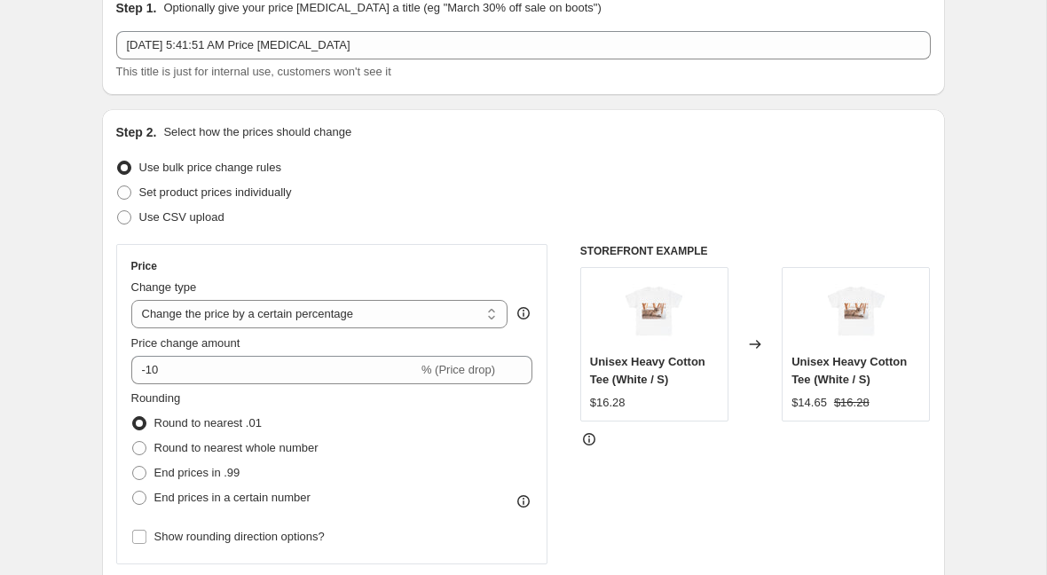
scroll to position [91, 0]
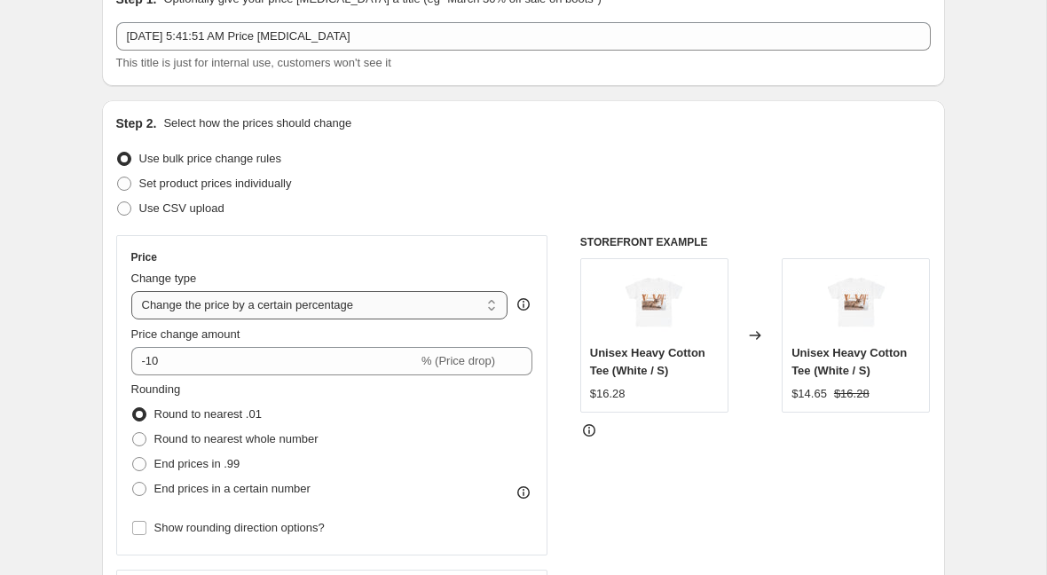
click at [294, 301] on select "Change the price to a certain amount Change the price by a certain amount Chang…" at bounding box center [319, 305] width 377 height 28
select select "to"
click at [131, 291] on select "Change the price to a certain amount Change the price by a certain amount Chang…" at bounding box center [319, 305] width 377 height 28
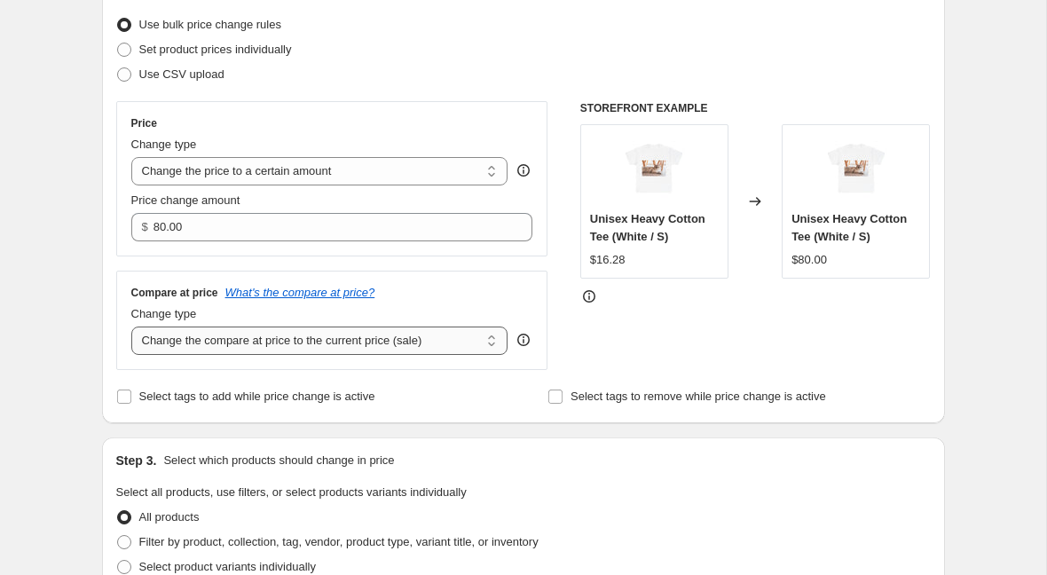
scroll to position [231, 0]
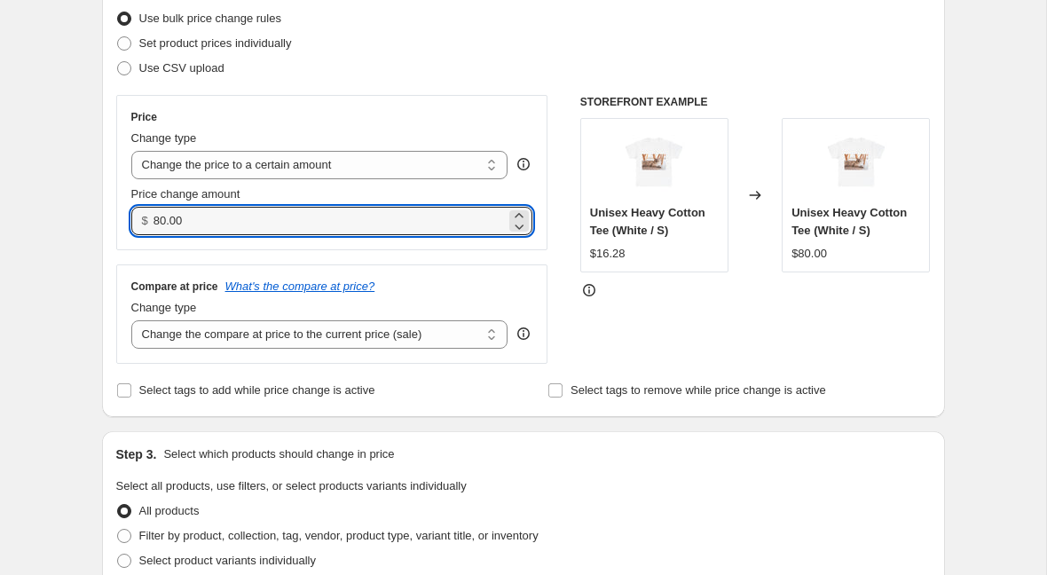
drag, startPoint x: 195, startPoint y: 224, endPoint x: 100, endPoint y: 224, distance: 94.9
click at [102, 224] on div "Step 2. Select how the prices should change Use bulk price change rules Set pro…" at bounding box center [523, 188] width 843 height 457
type input "24.00"
click at [74, 233] on div "Create new price [MEDICAL_DATA]. This page is ready Create new price [MEDICAL_D…" at bounding box center [523, 573] width 1046 height 1608
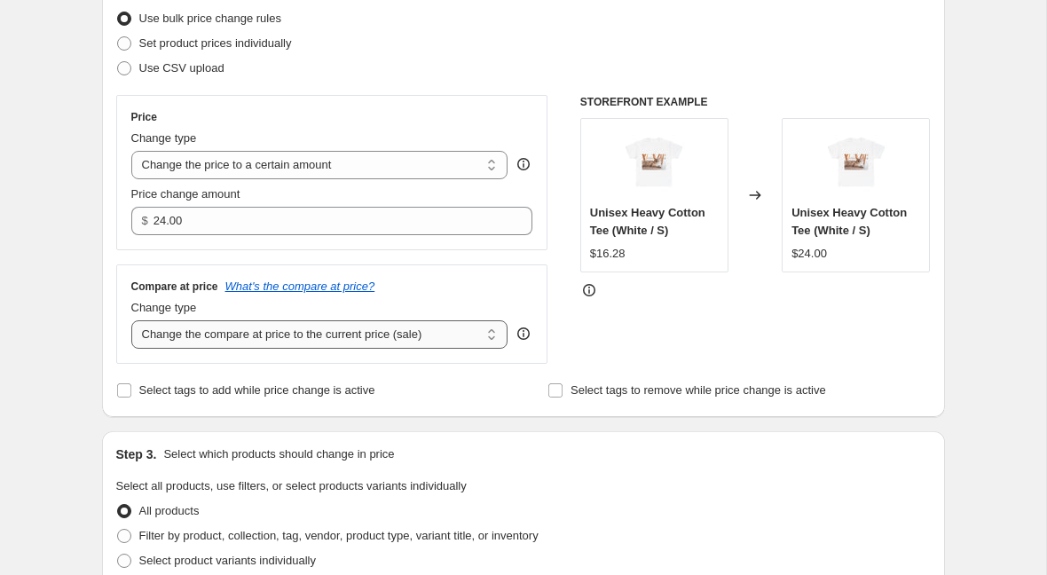
click at [279, 340] on select "Change the compare at price to the current price (sale) Change the compare at p…" at bounding box center [319, 334] width 377 height 28
select select "remove"
click at [131, 320] on select "Change the compare at price to the current price (sale) Change the compare at p…" at bounding box center [319, 334] width 377 height 28
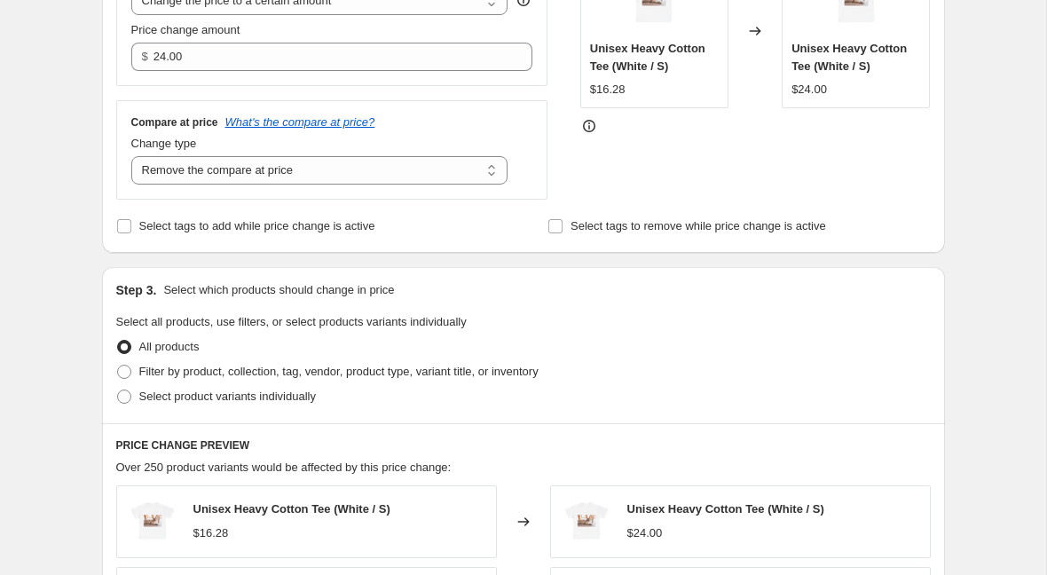
scroll to position [416, 0]
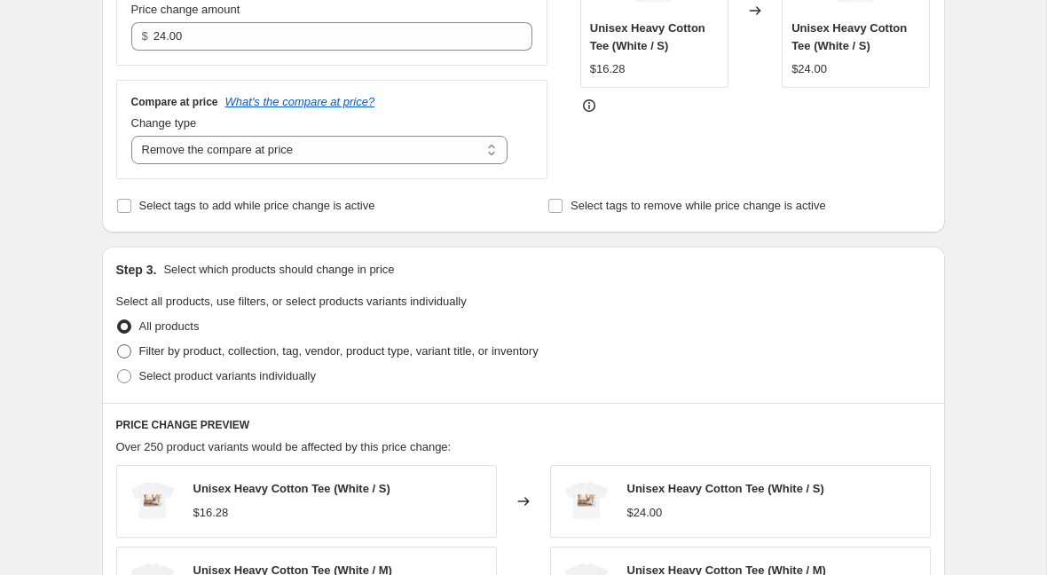
click at [306, 350] on span "Filter by product, collection, tag, vendor, product type, variant title, or inv…" at bounding box center [338, 350] width 399 height 13
click at [118, 345] on input "Filter by product, collection, tag, vendor, product type, variant title, or inv…" at bounding box center [117, 344] width 1 height 1
radio input "true"
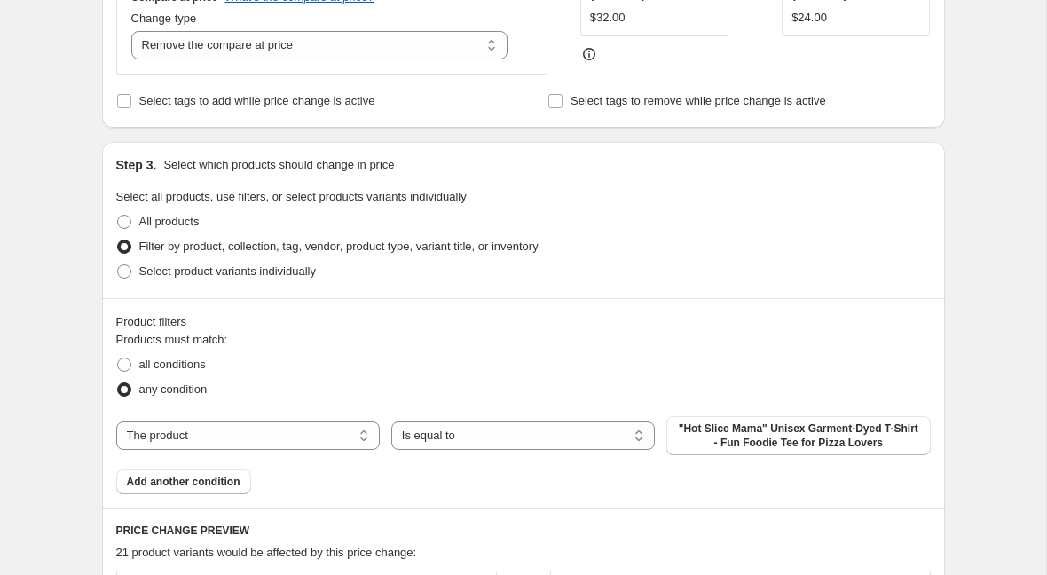
scroll to position [537, 0]
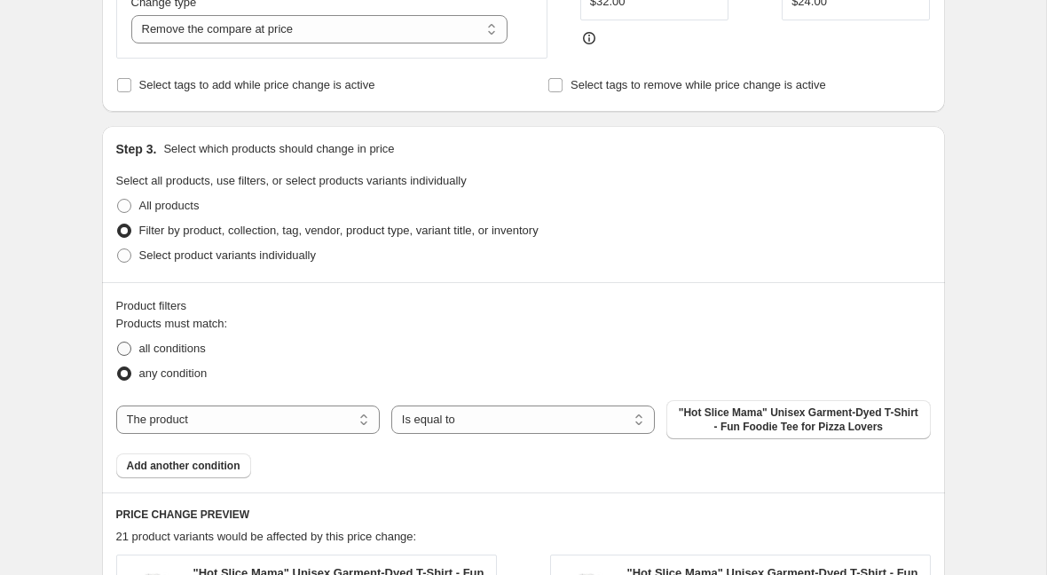
click at [189, 349] on span "all conditions" at bounding box center [172, 347] width 67 height 13
click at [118, 342] on input "all conditions" at bounding box center [117, 341] width 1 height 1
radio input "true"
click at [183, 370] on span "any condition" at bounding box center [173, 372] width 68 height 13
click at [118, 367] on input "any condition" at bounding box center [117, 366] width 1 height 1
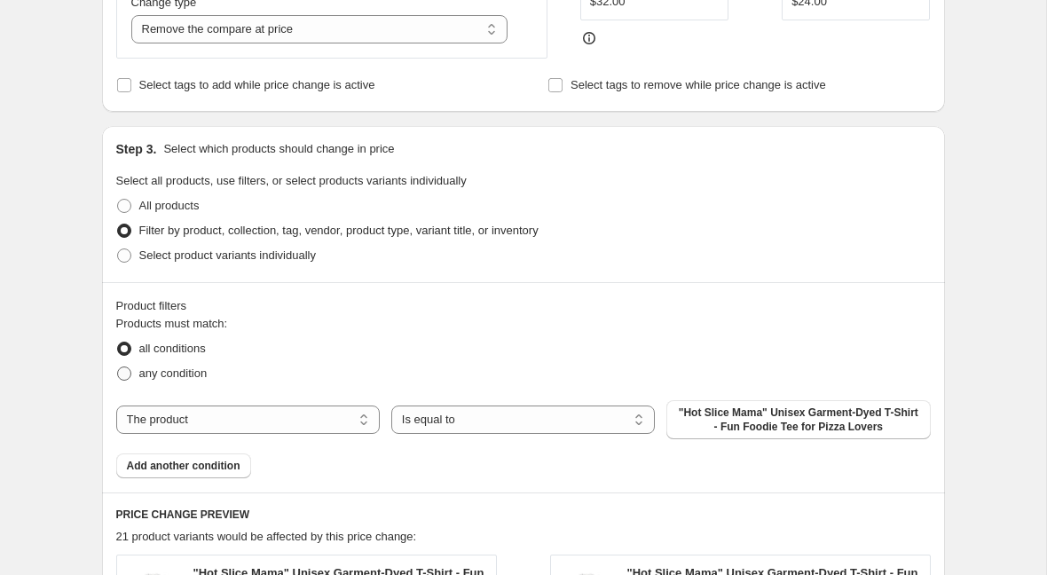
radio input "true"
click at [181, 357] on label "all conditions" at bounding box center [161, 348] width 90 height 25
click at [118, 342] on input "all conditions" at bounding box center [117, 341] width 1 height 1
radio input "true"
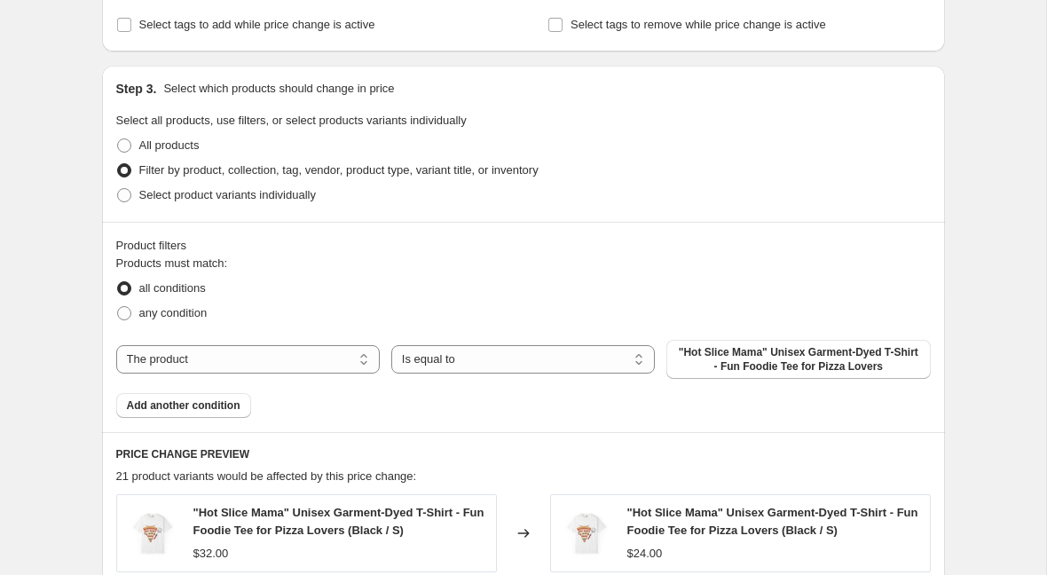
scroll to position [614, 0]
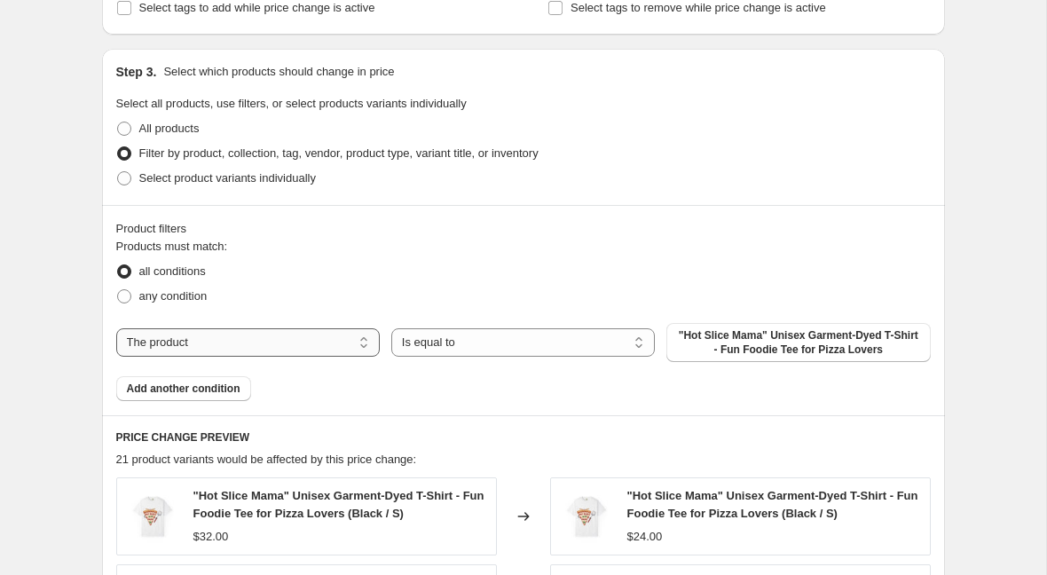
click at [345, 343] on select "The product The product's collection The product's tag The product's vendor The…" at bounding box center [247, 342] width 263 height 28
select select "collection"
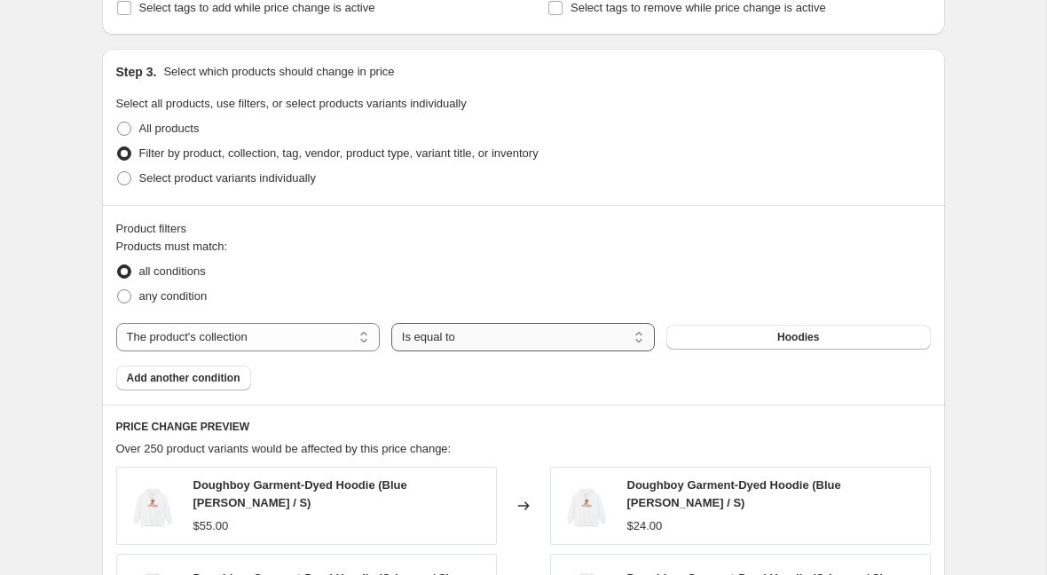
click at [430, 345] on select "Is equal to Is not equal to" at bounding box center [522, 337] width 263 height 28
click at [734, 332] on button "Hoodies" at bounding box center [797, 337] width 263 height 25
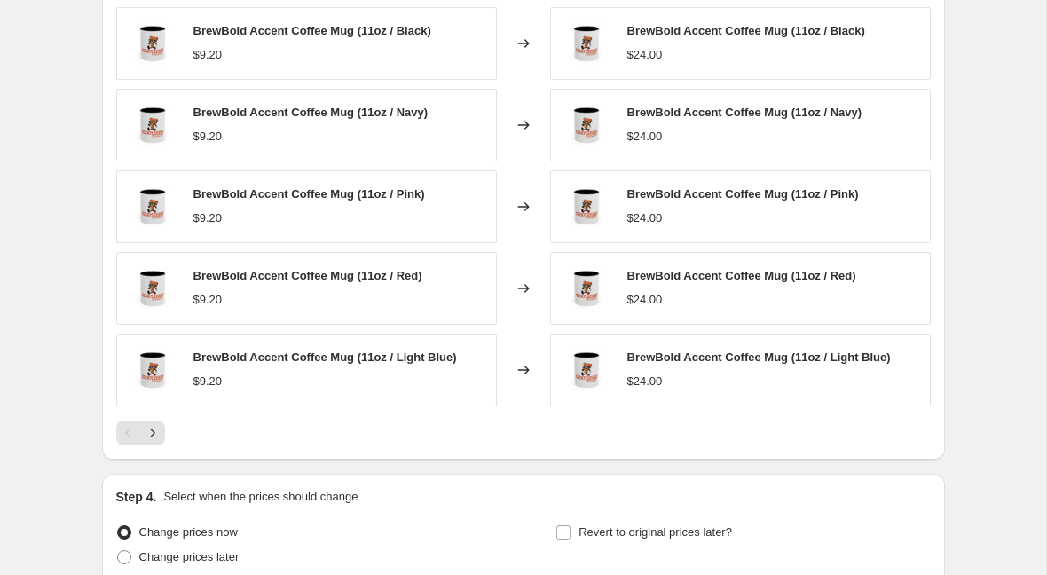
scroll to position [1233, 0]
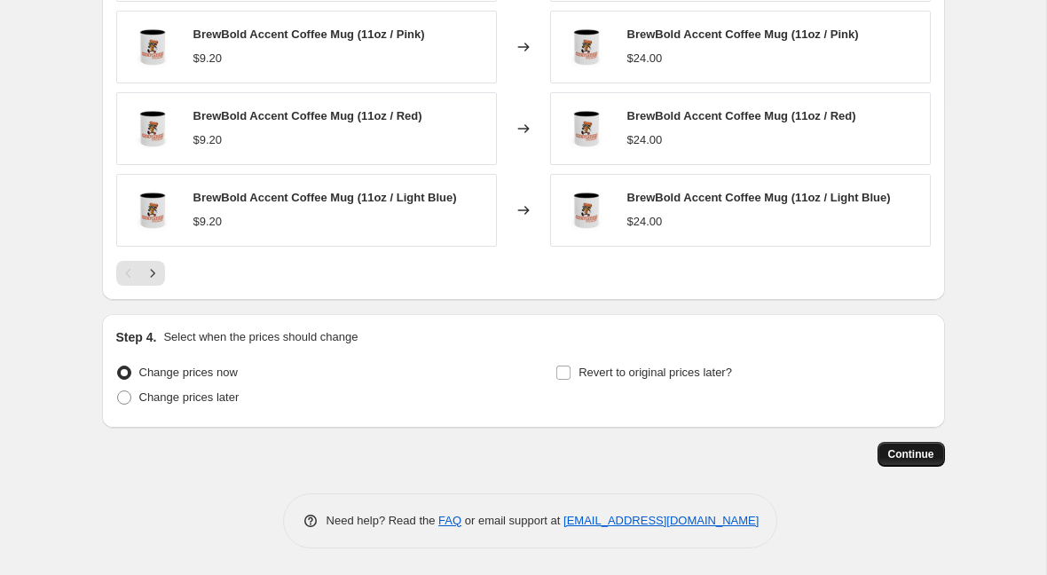
click at [922, 446] on button "Continue" at bounding box center [910, 454] width 67 height 25
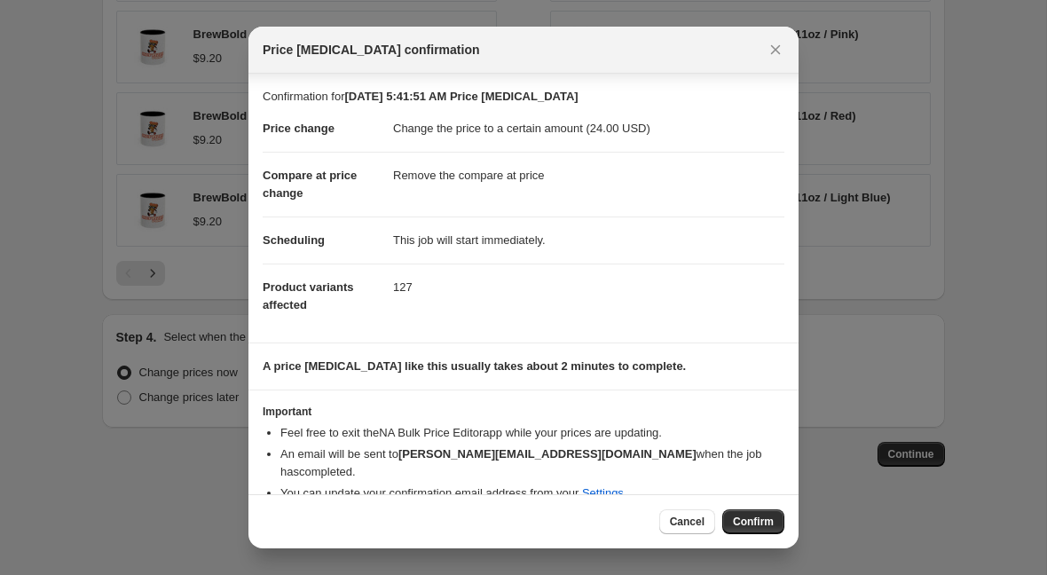
scroll to position [8, 0]
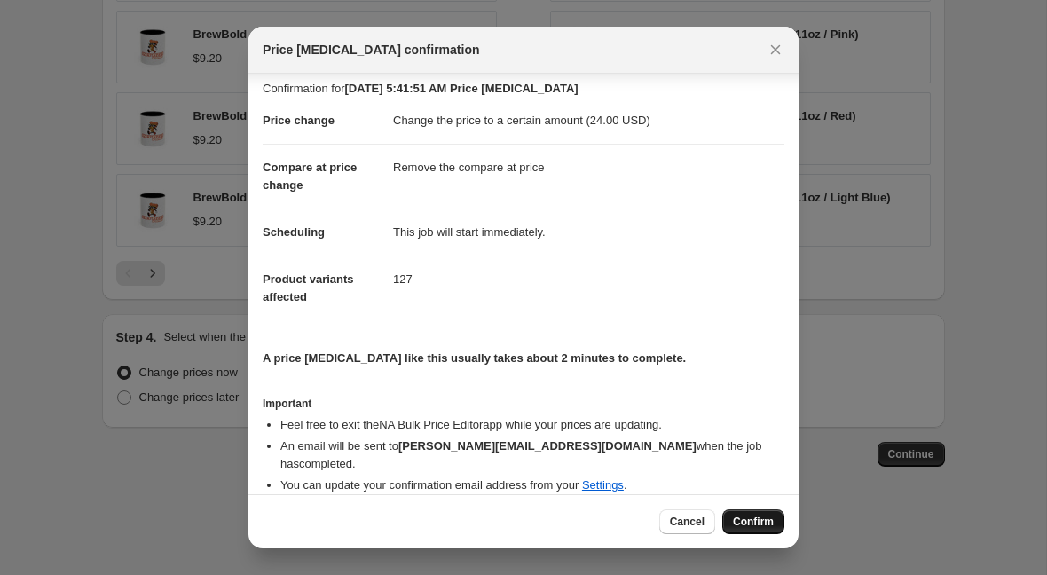
click at [756, 518] on span "Confirm" at bounding box center [753, 521] width 41 height 14
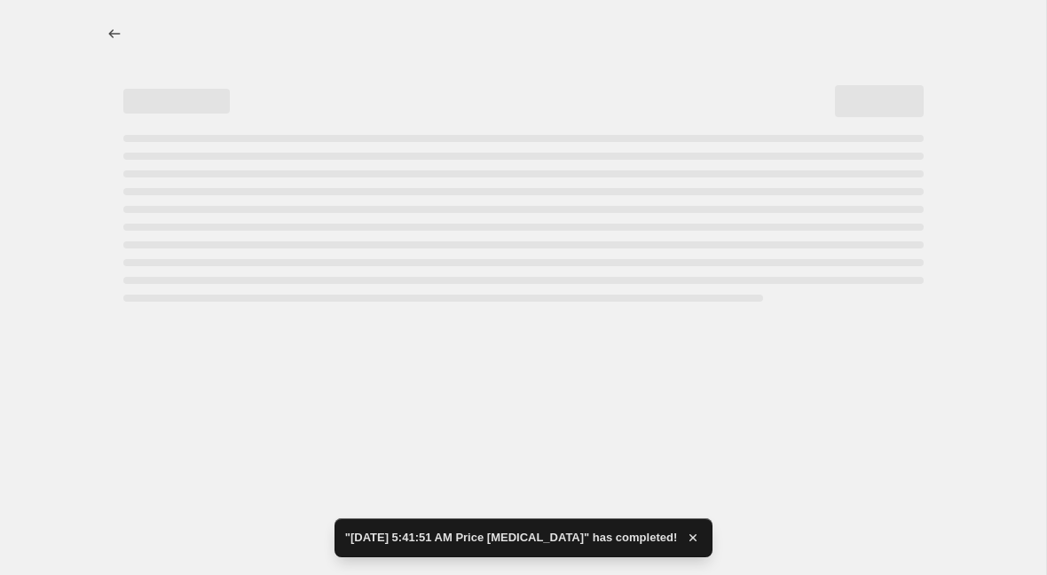
select select "remove"
select select "collection"
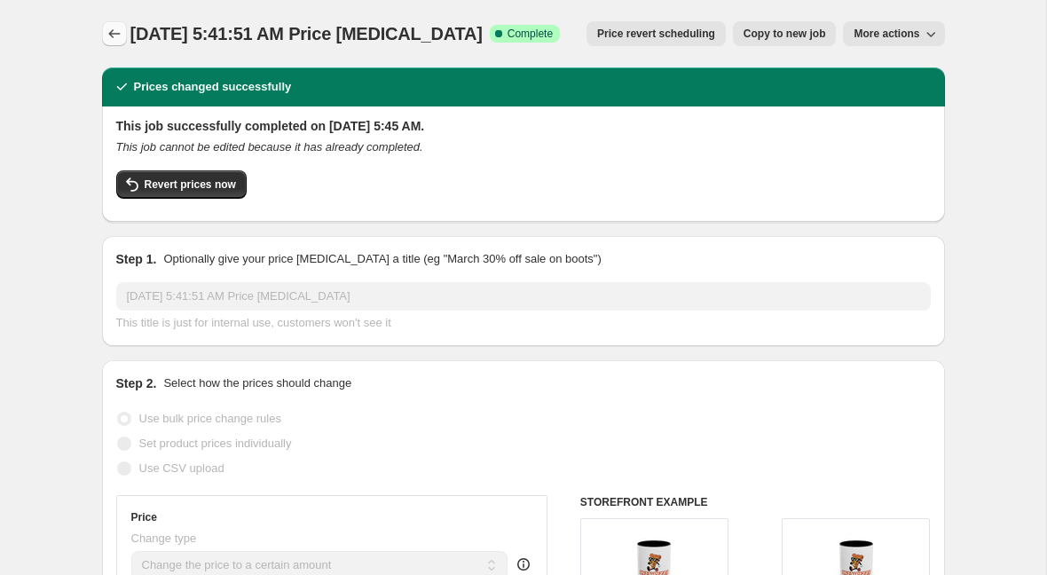
click at [110, 33] on icon "Price change jobs" at bounding box center [114, 33] width 12 height 9
